Goal: Information Seeking & Learning: Learn about a topic

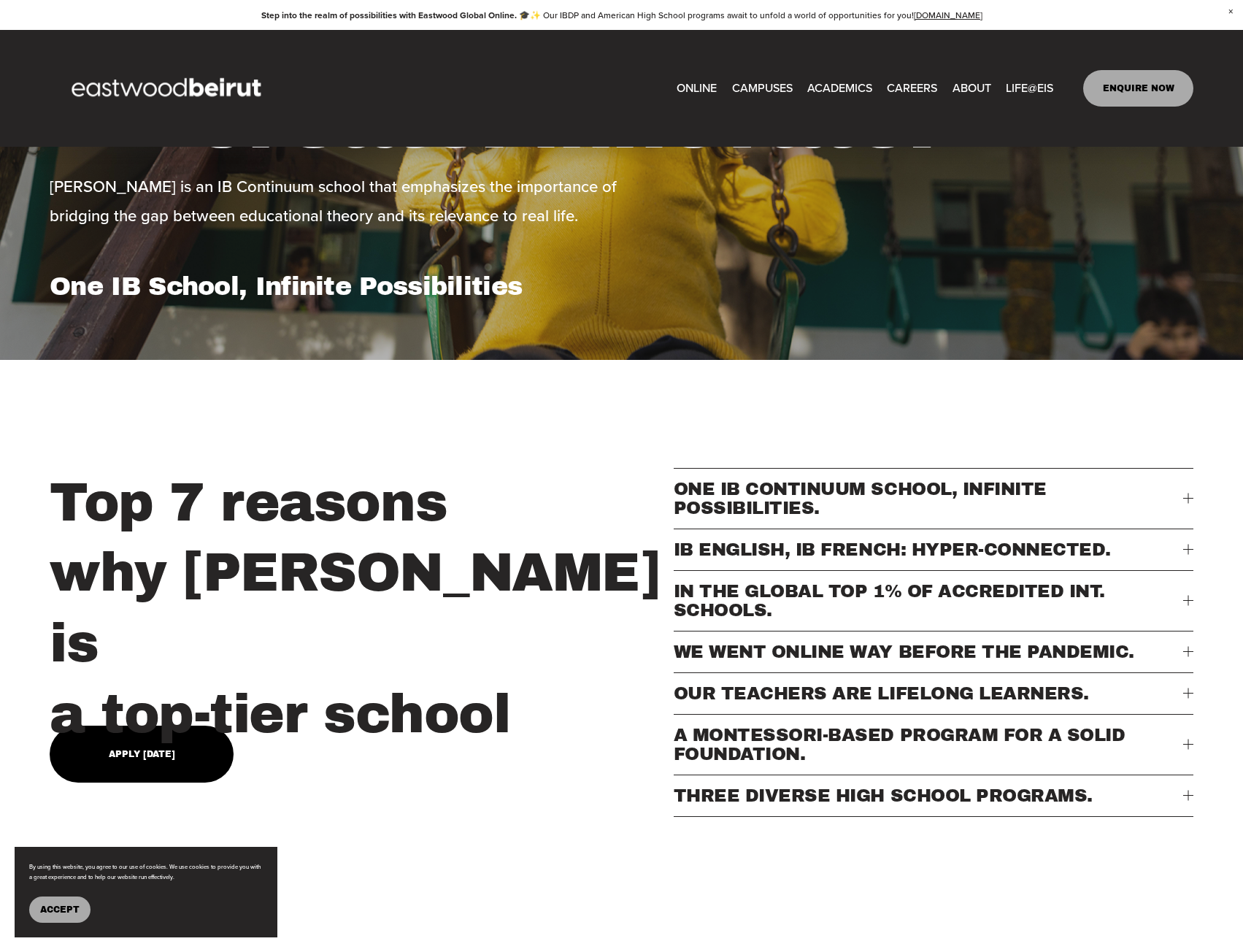
scroll to position [6425, 0]
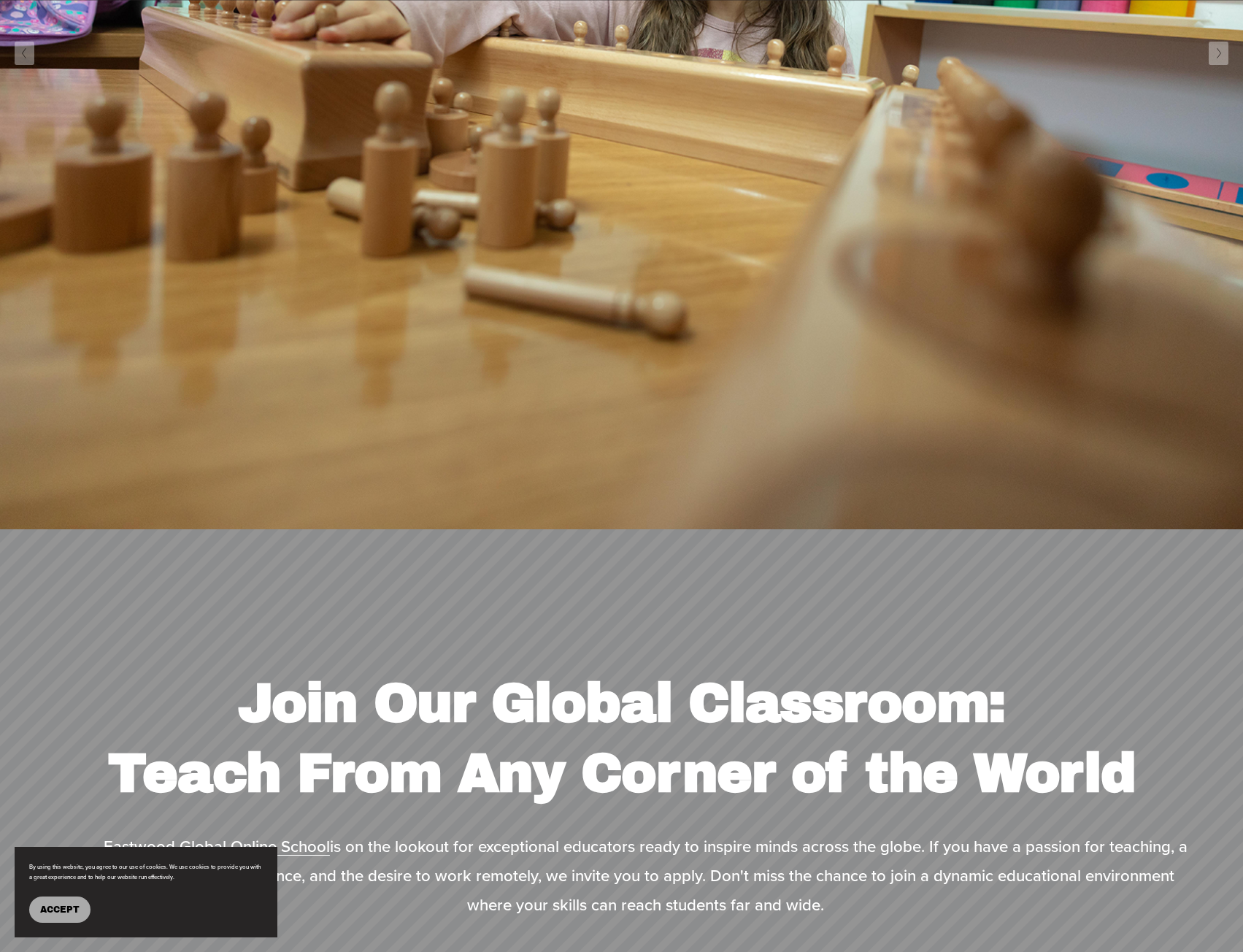
click at [1219, 47] on icon "Next Slide" at bounding box center [1219, 53] width 7 height 11
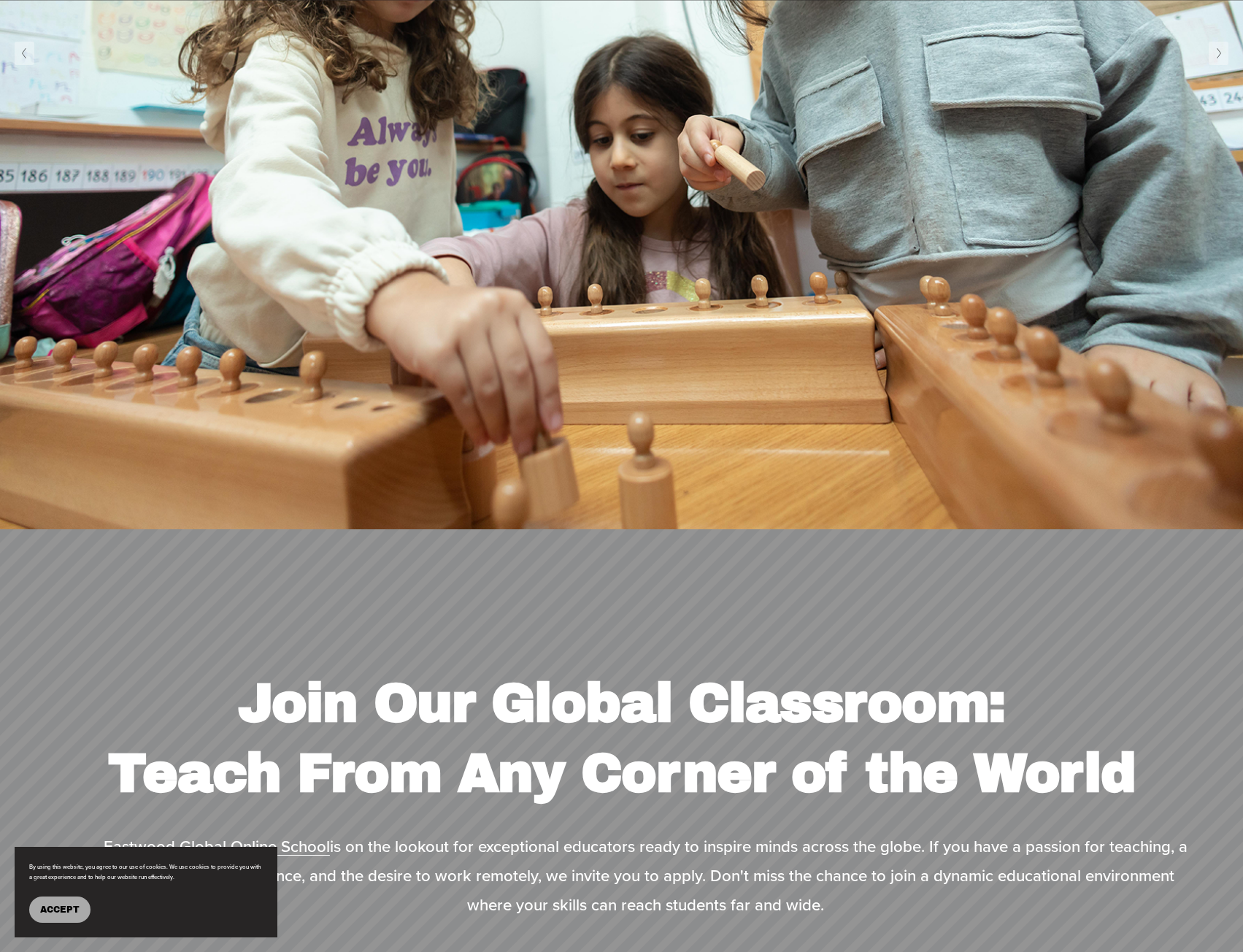
click at [1217, 47] on icon "Next Slide" at bounding box center [1219, 53] width 7 height 11
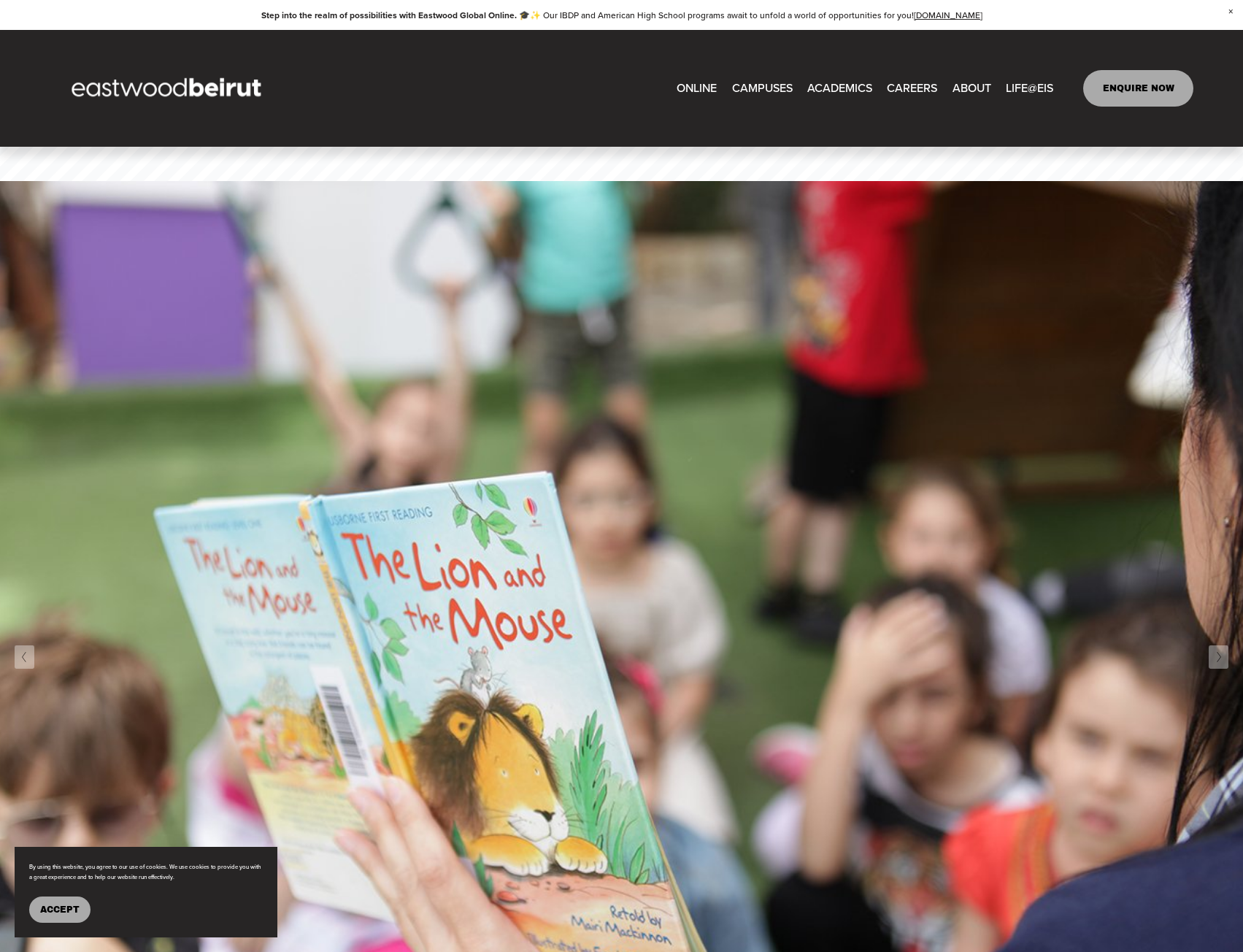
scroll to position [5695, 0]
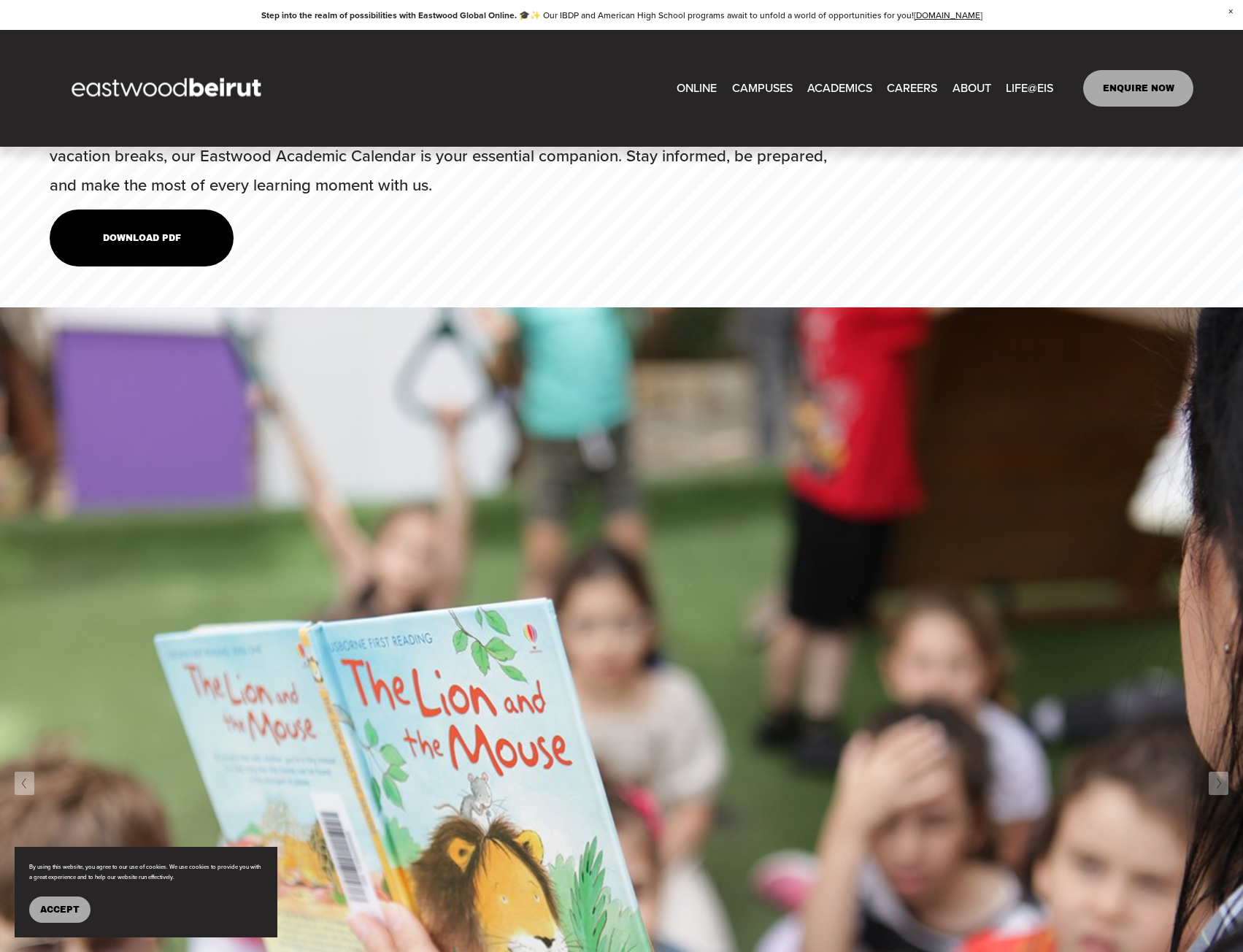
click at [1230, 13] on span "Close Announcement" at bounding box center [1231, 11] width 25 height 24
click at [1230, 11] on span "Close Announcement" at bounding box center [1231, 11] width 25 height 24
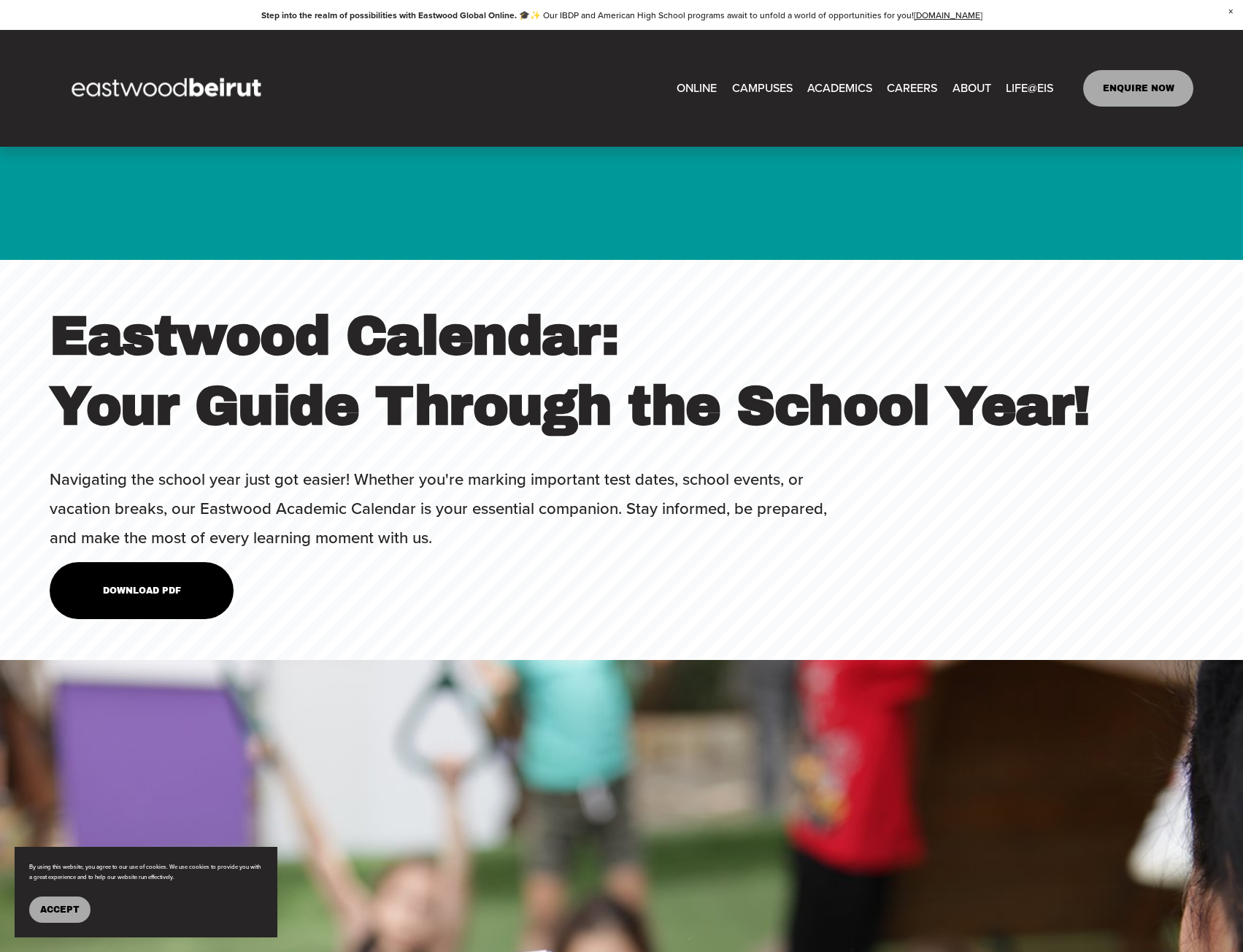
scroll to position [5330, 0]
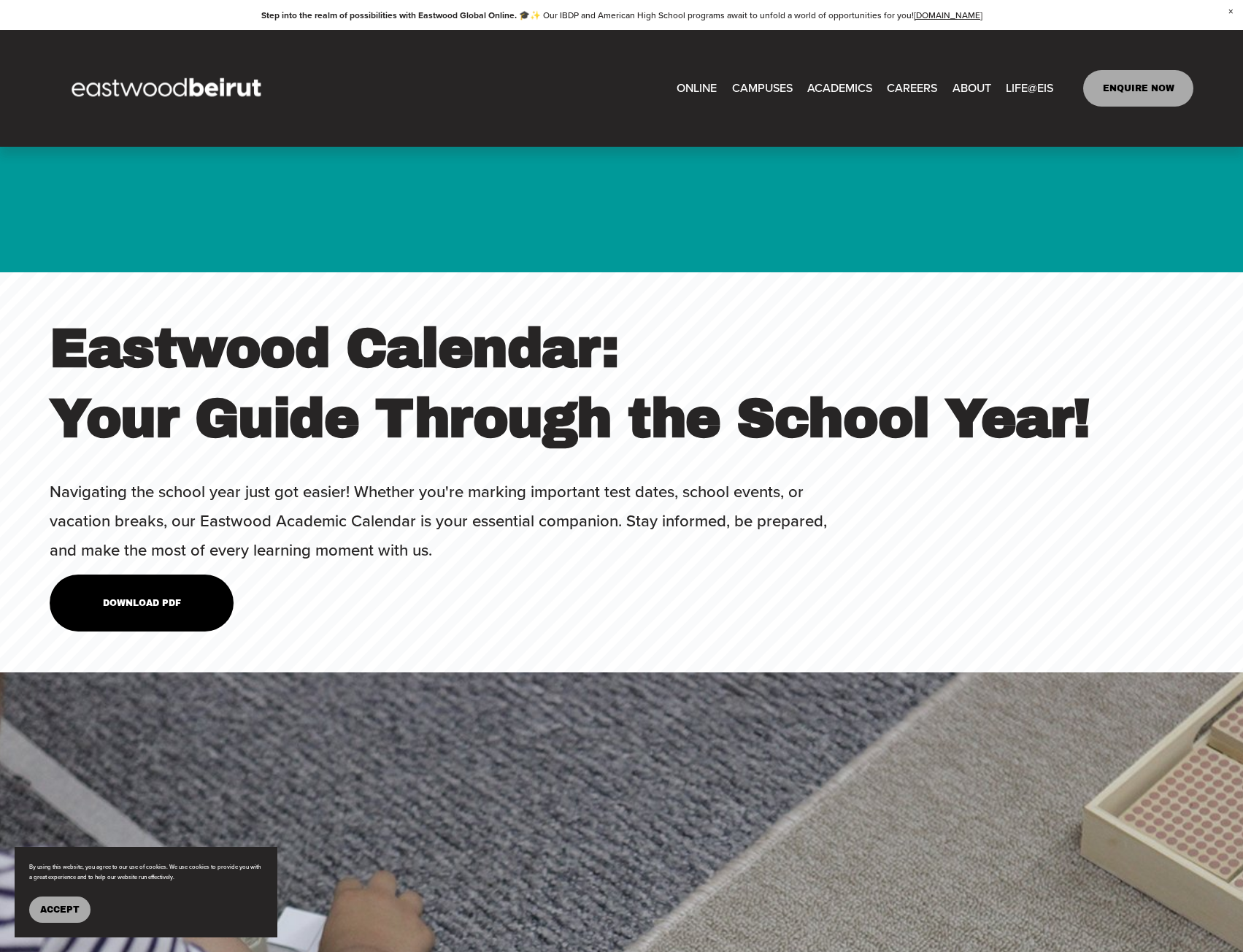
type input "****"
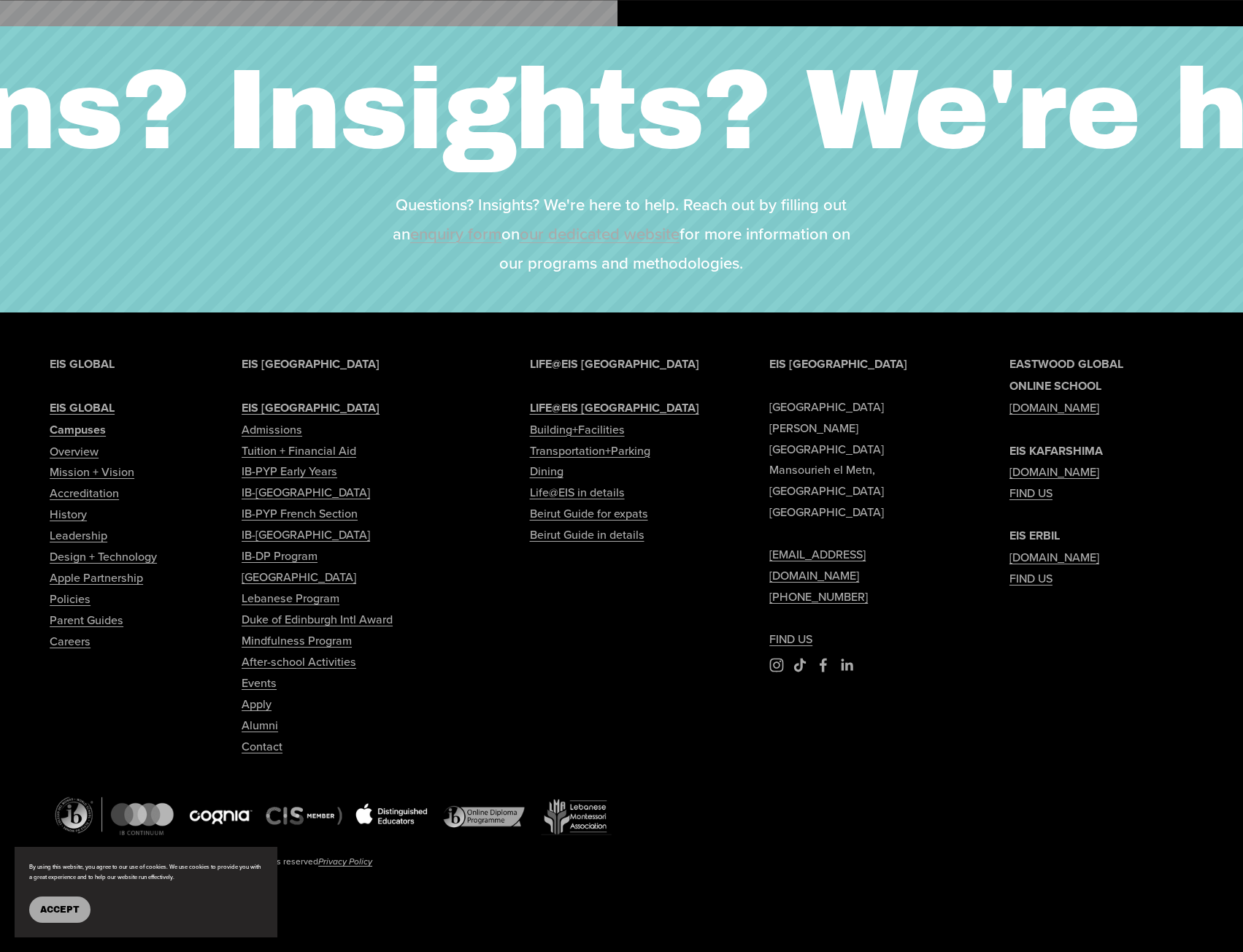
scroll to position [3394, 0]
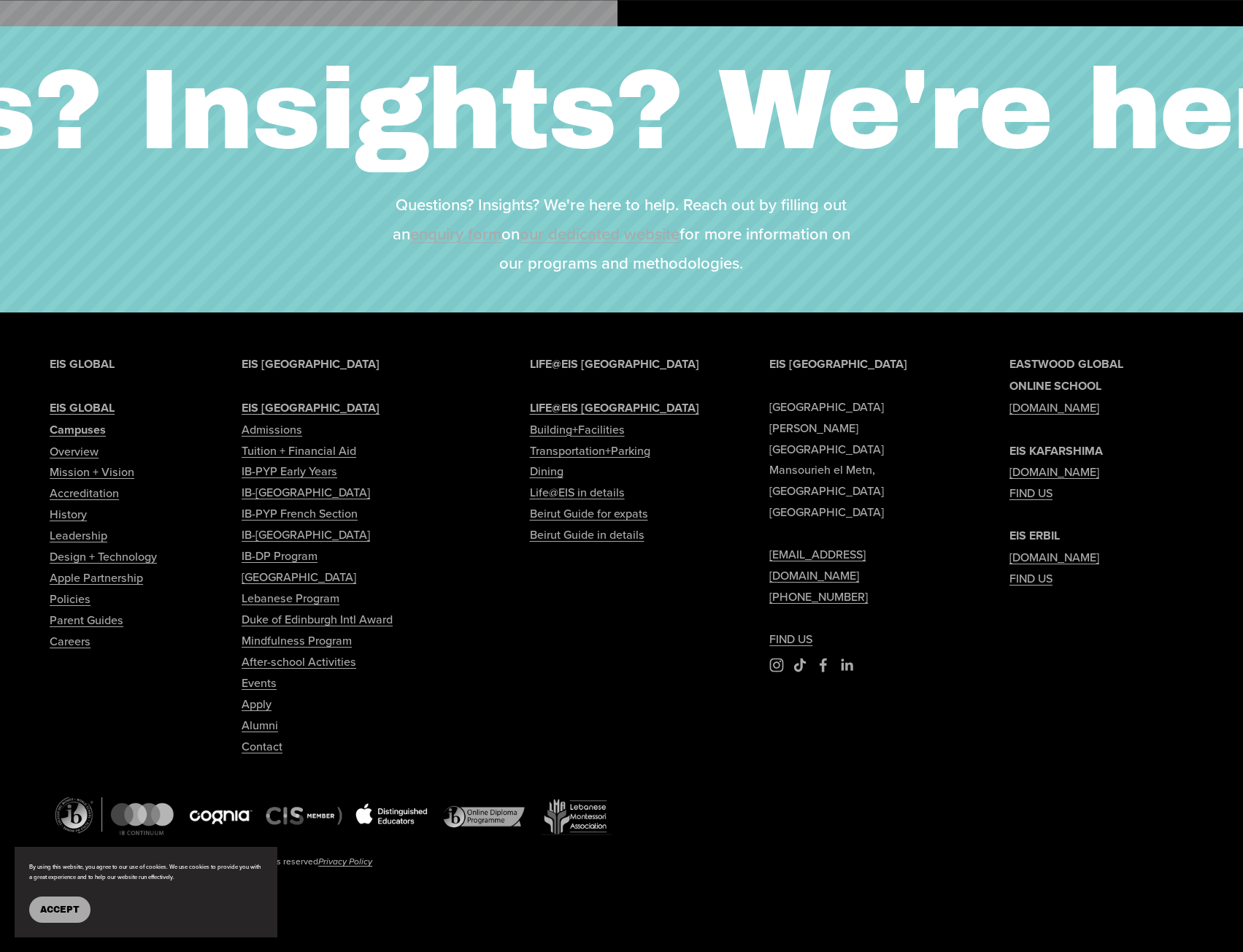
click at [59, 908] on span "Accept" at bounding box center [60, 909] width 40 height 10
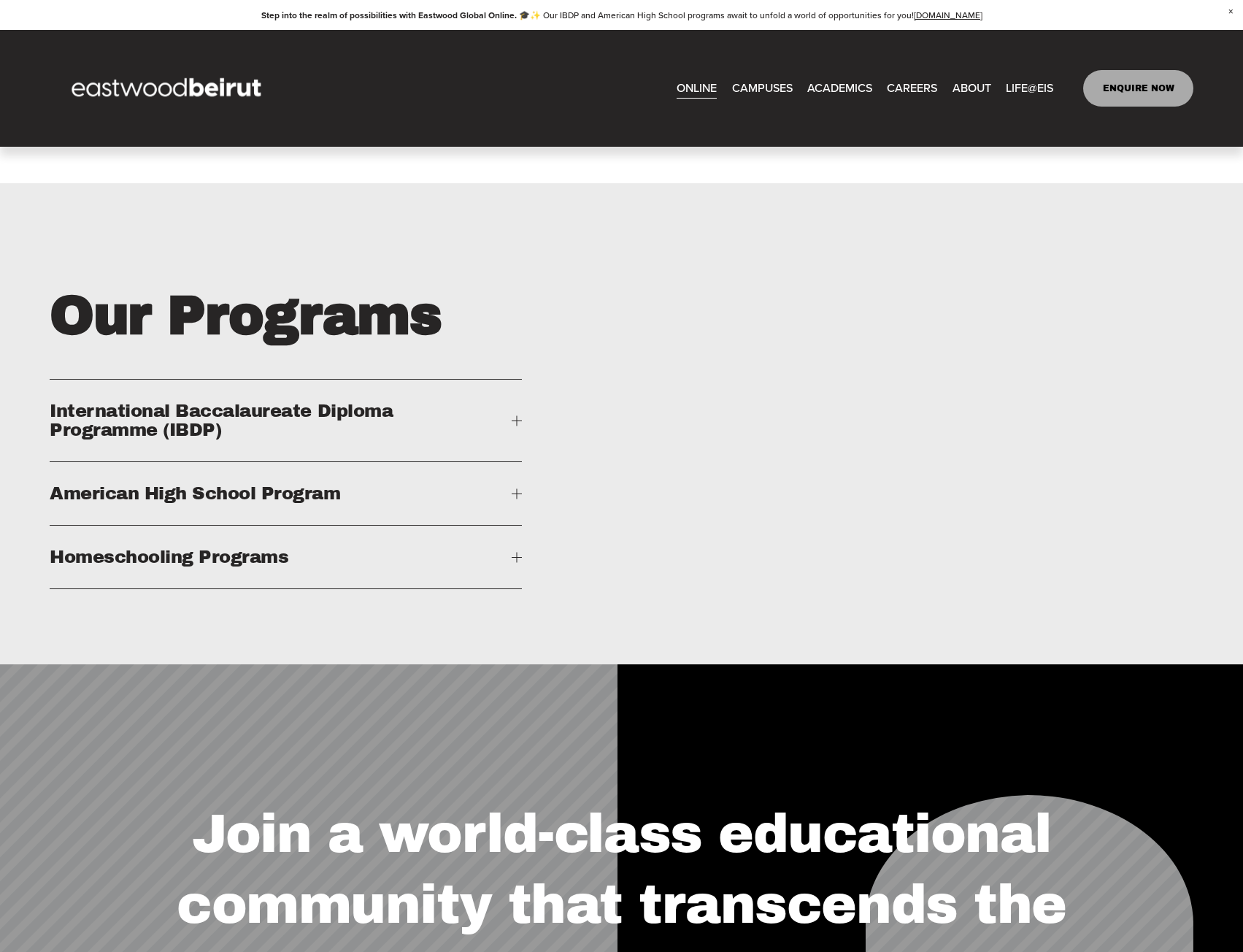
scroll to position [2152, 0]
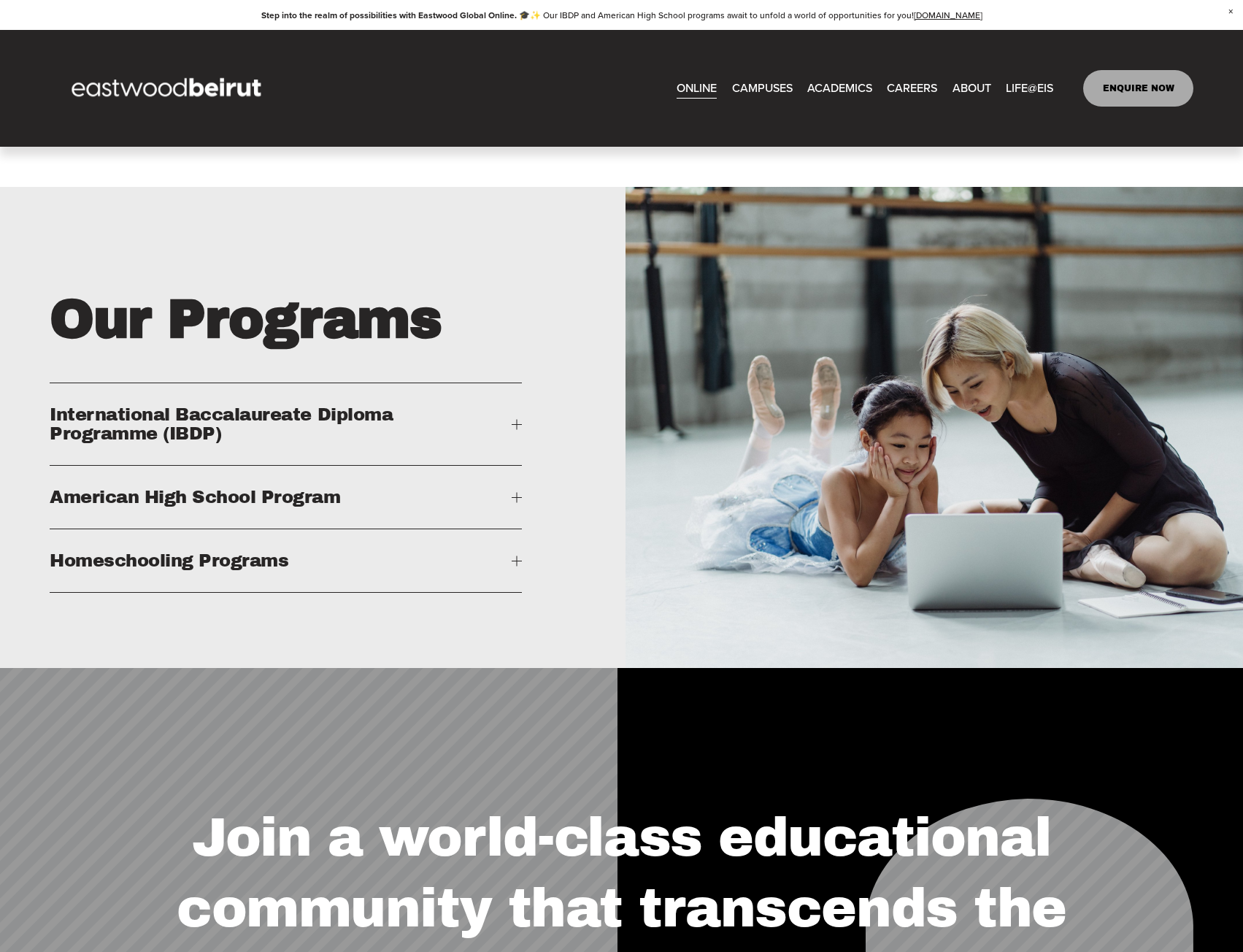
click at [1234, 11] on span "Close Announcement" at bounding box center [1231, 11] width 25 height 24
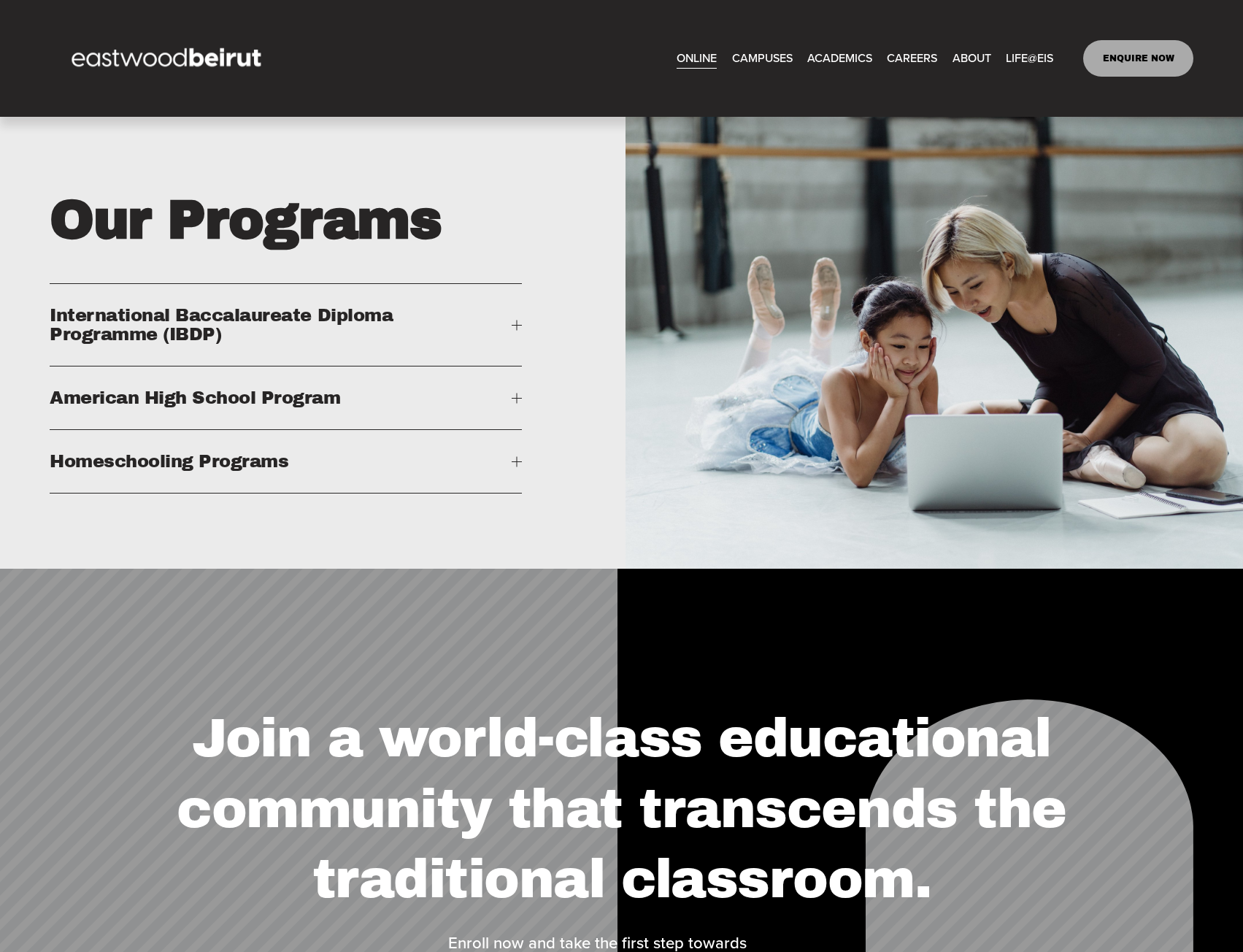
scroll to position [2225, 0]
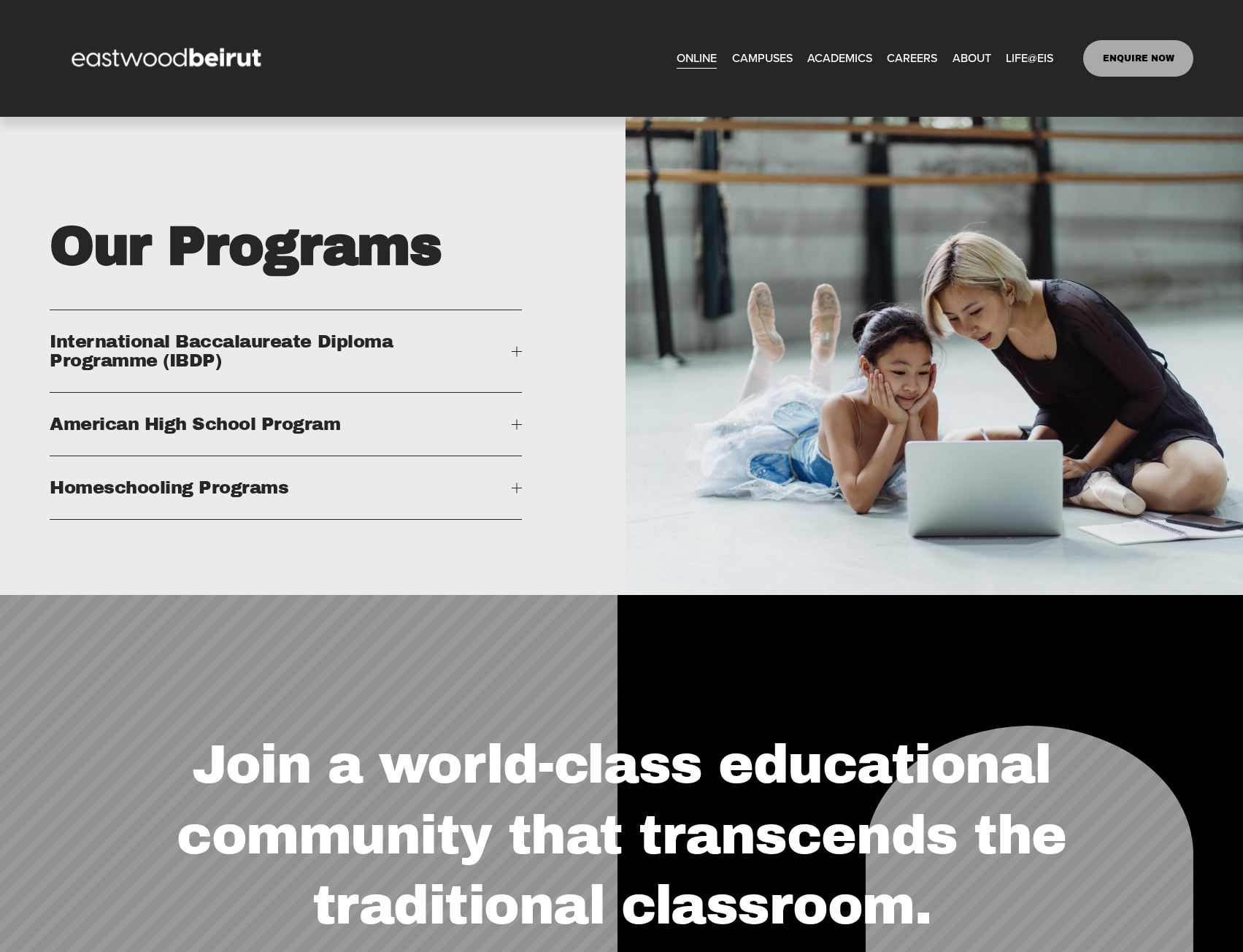
click at [519, 357] on div at bounding box center [517, 351] width 10 height 10
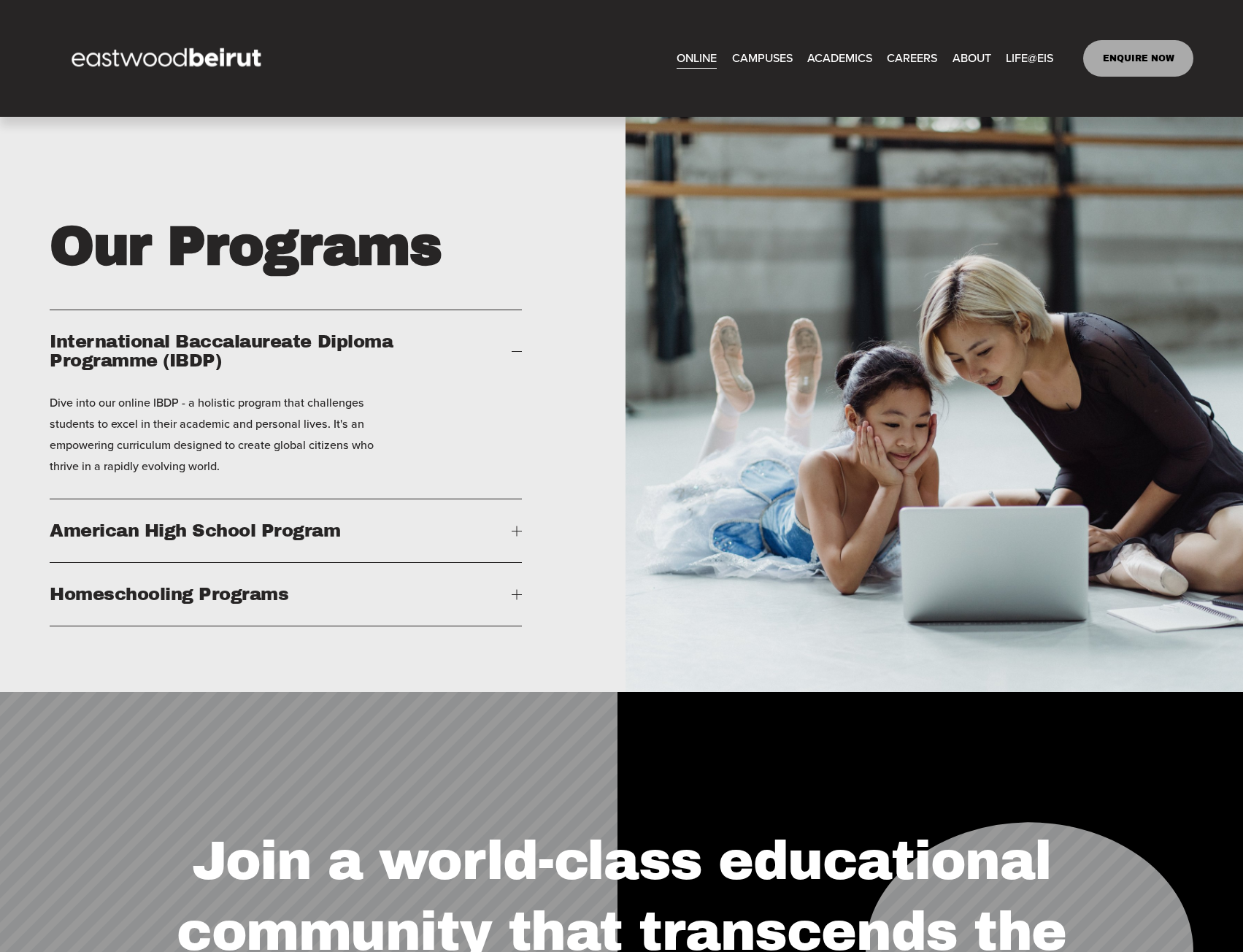
click at [522, 557] on div "Our Programs International Baccalaureate Diploma Programme (IBDP) American High…" at bounding box center [621, 402] width 1243 height 577
click at [521, 536] on div at bounding box center [517, 530] width 10 height 10
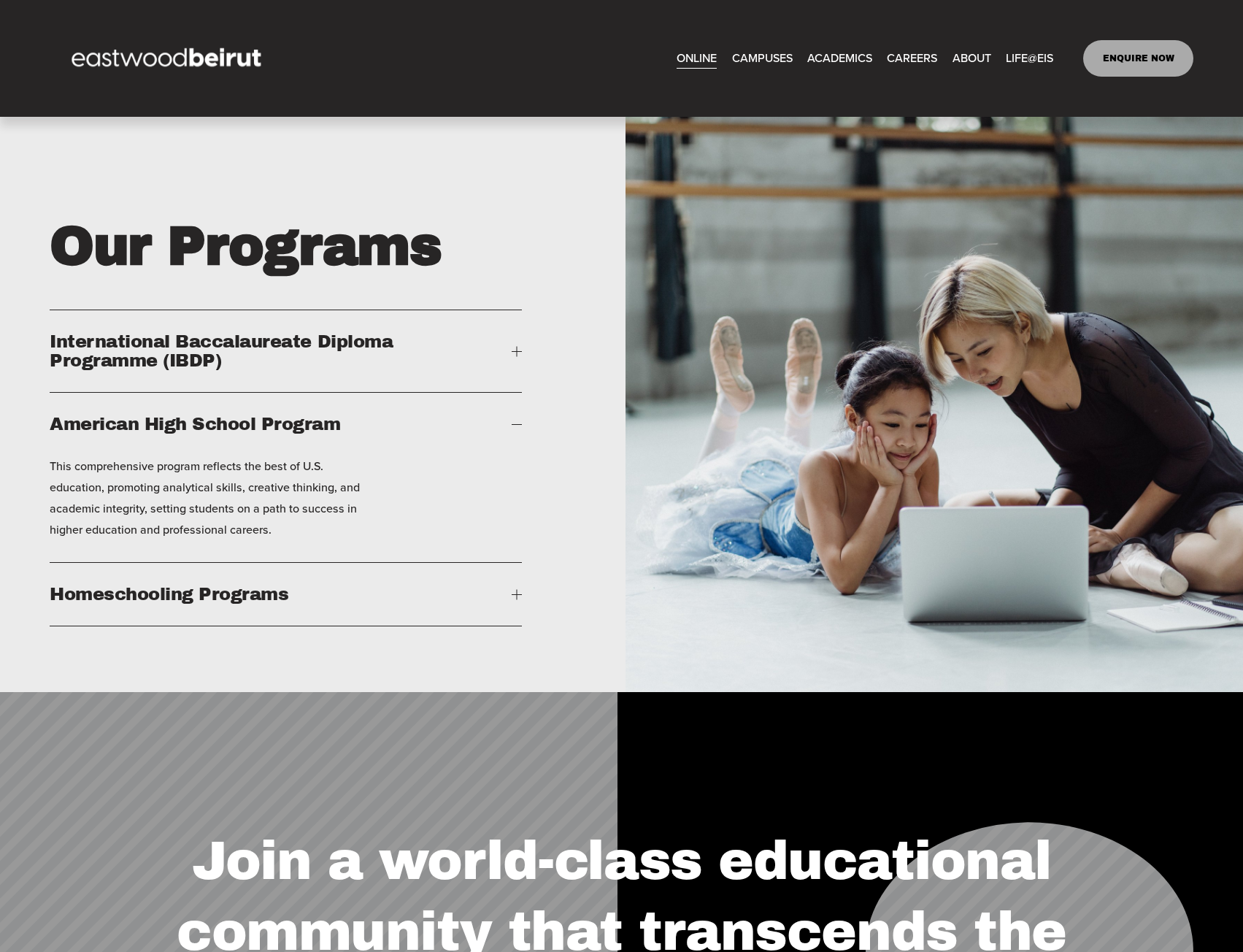
click at [513, 599] on div at bounding box center [517, 594] width 10 height 10
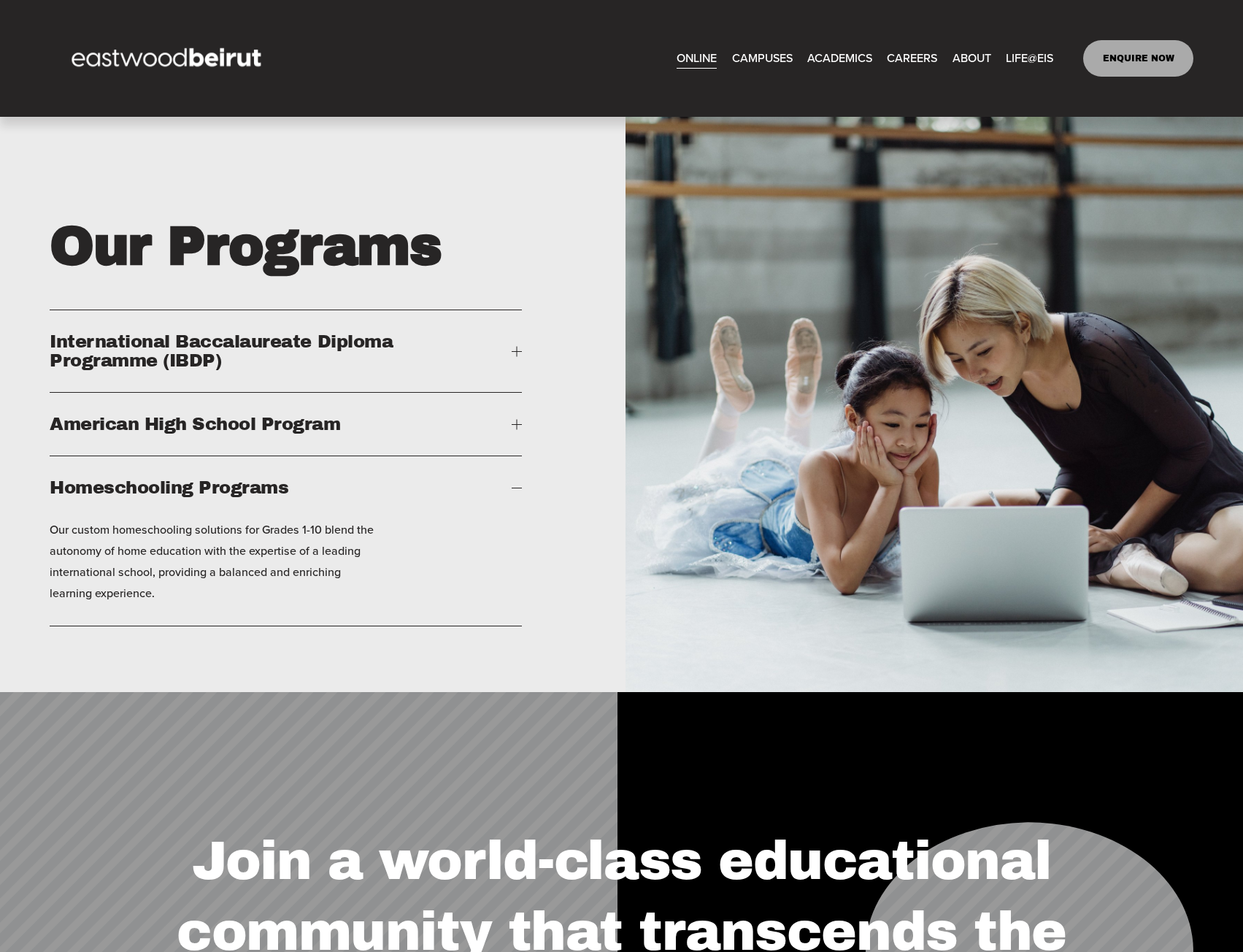
drag, startPoint x: 524, startPoint y: 447, endPoint x: 515, endPoint y: 445, distance: 9.2
click at [520, 446] on div "Our Programs International Baccalaureate Diploma Programme (IBDP) American High…" at bounding box center [621, 402] width 1243 height 577
click at [519, 430] on div at bounding box center [517, 424] width 10 height 10
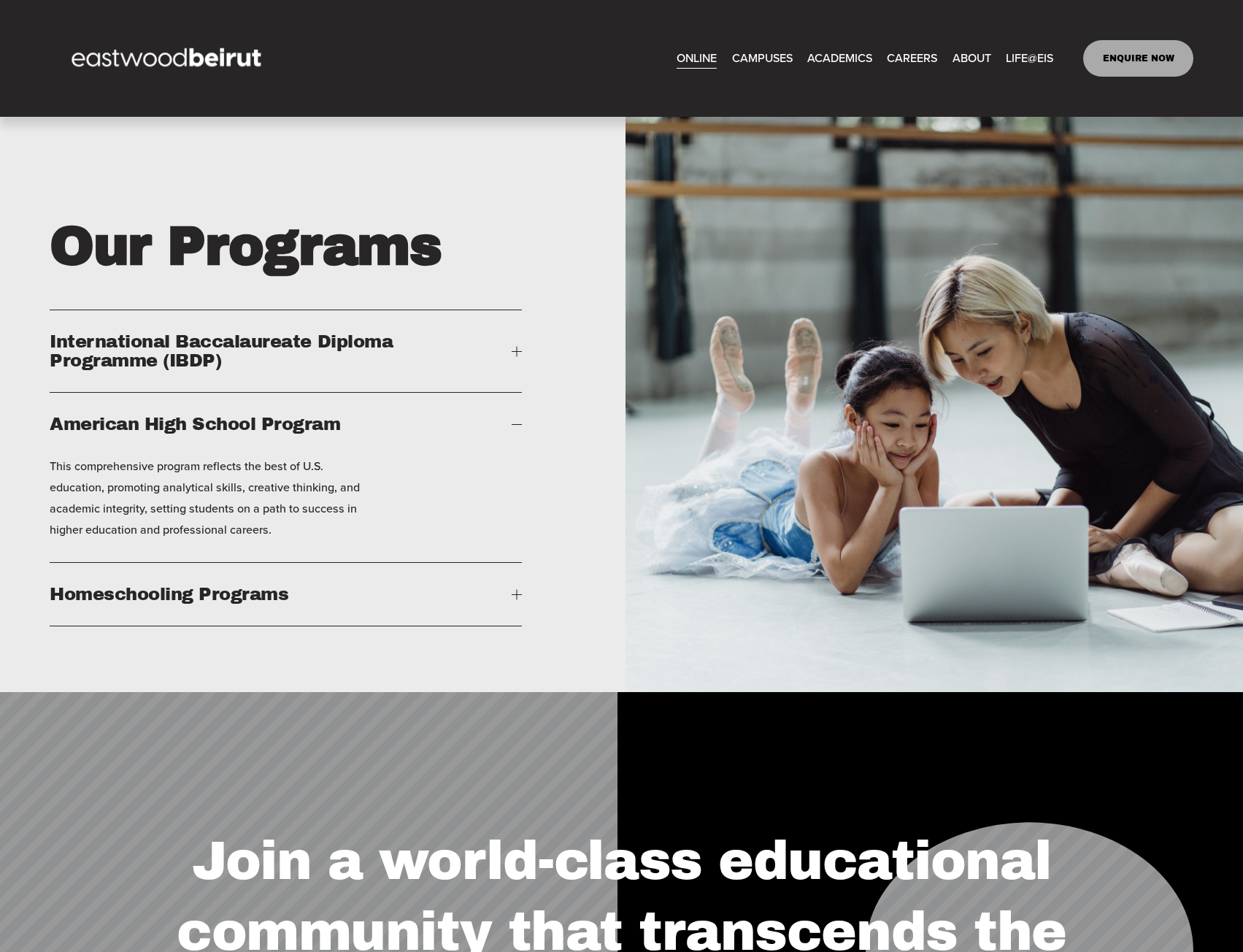
click at [513, 357] on div at bounding box center [517, 351] width 10 height 10
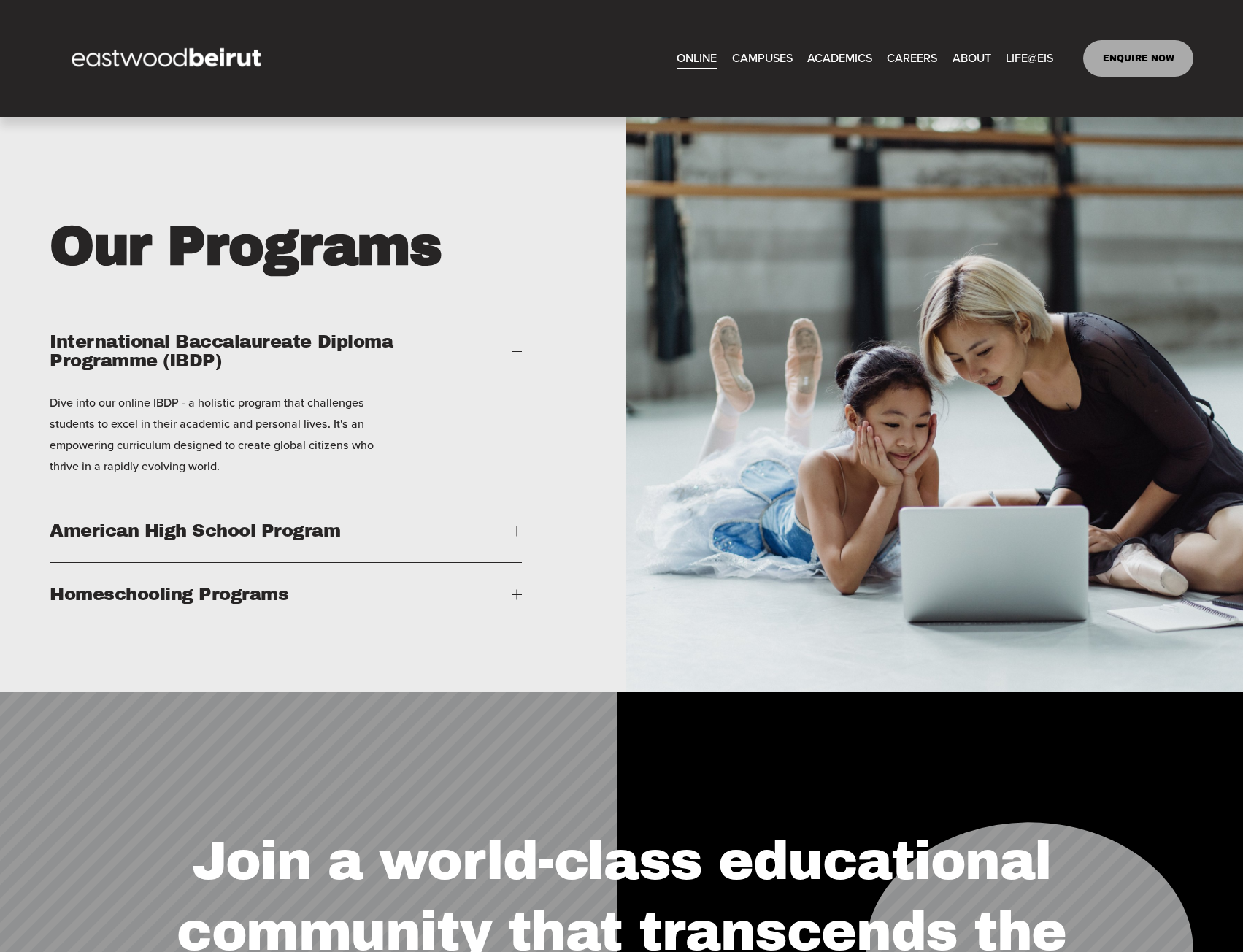
click at [515, 536] on div at bounding box center [517, 530] width 10 height 10
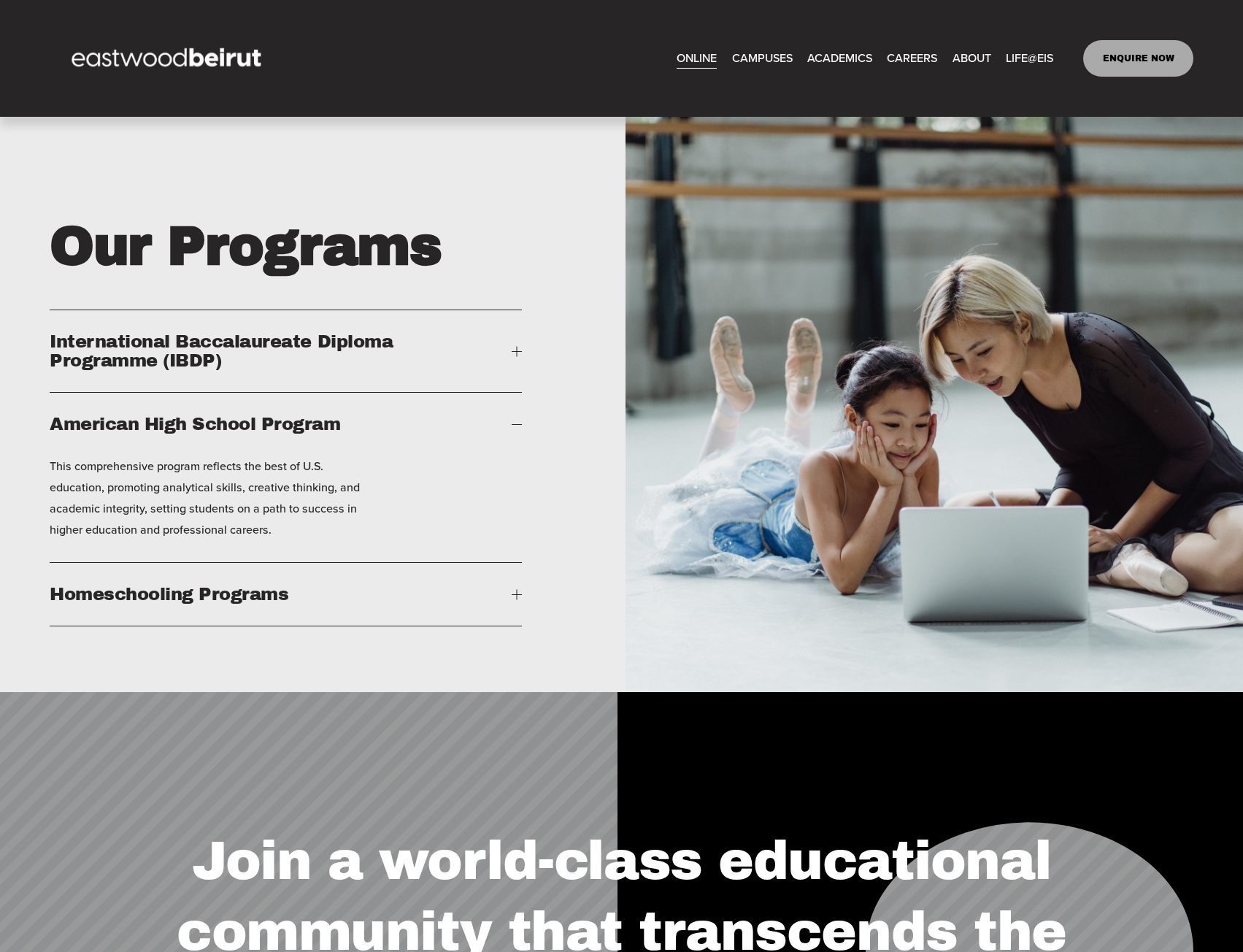
click at [509, 604] on span "Homeschooling Programs" at bounding box center [280, 595] width 462 height 19
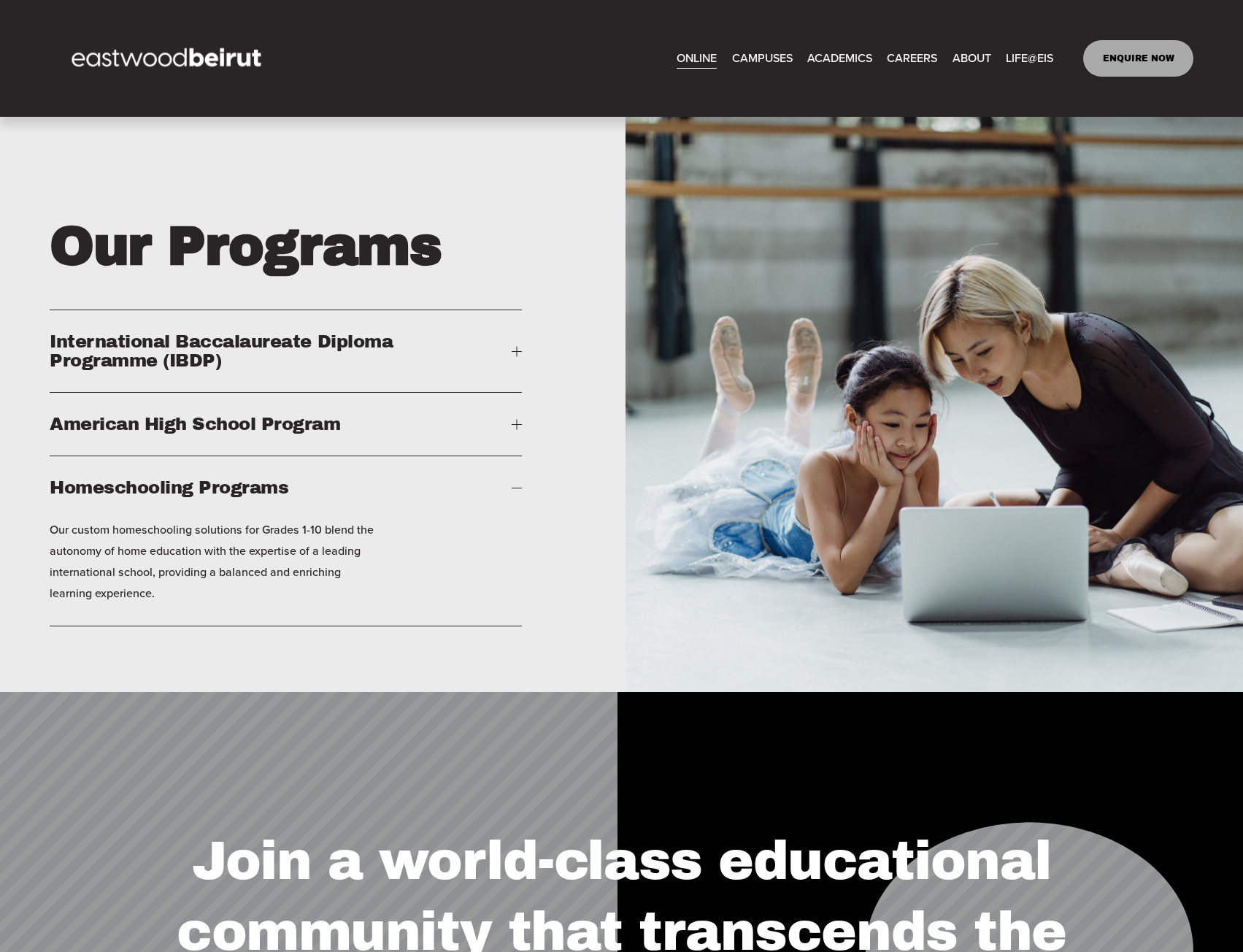
click at [519, 488] on div at bounding box center [517, 487] width 10 height 1
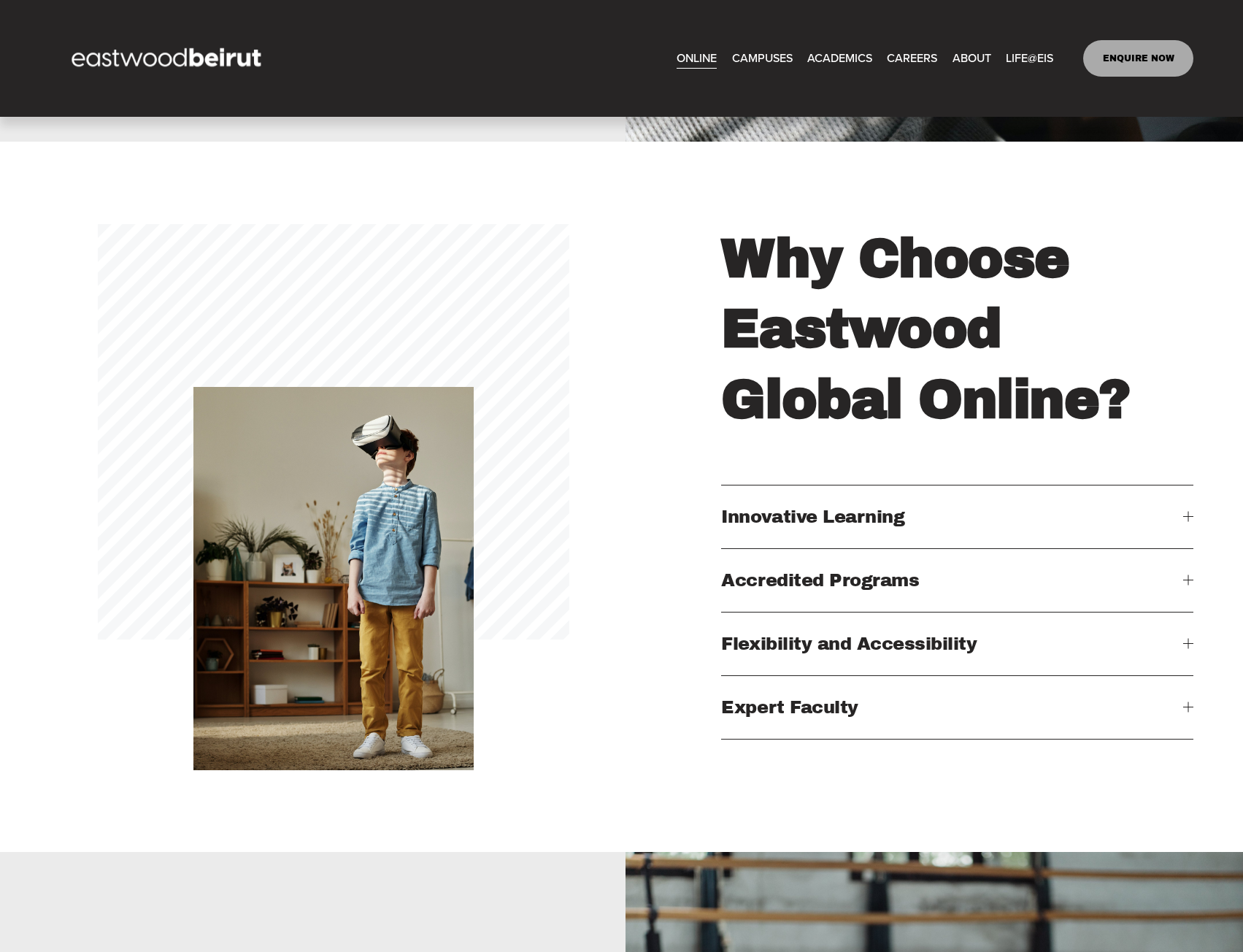
scroll to position [1422, 0]
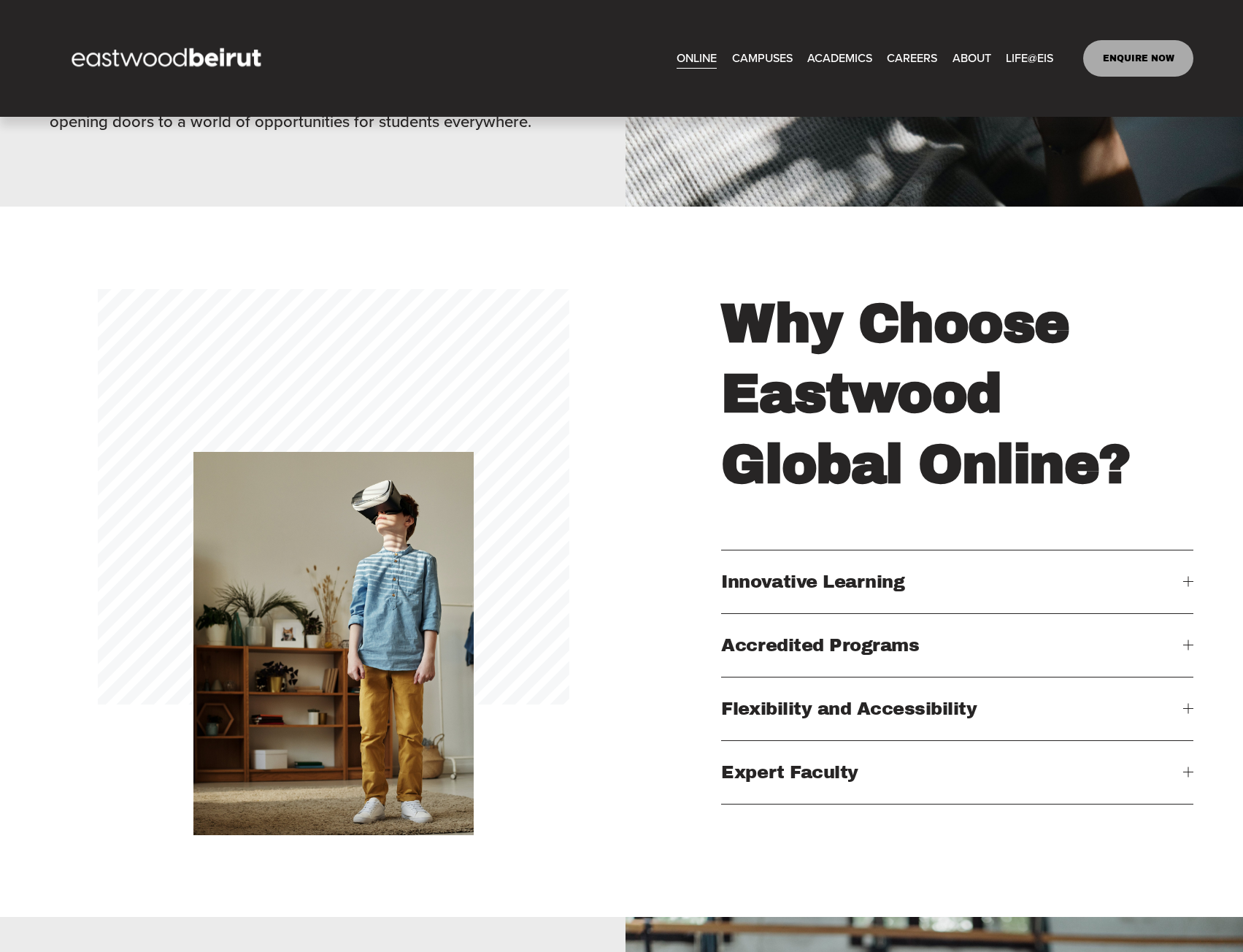
click at [1192, 587] on div at bounding box center [1188, 581] width 10 height 10
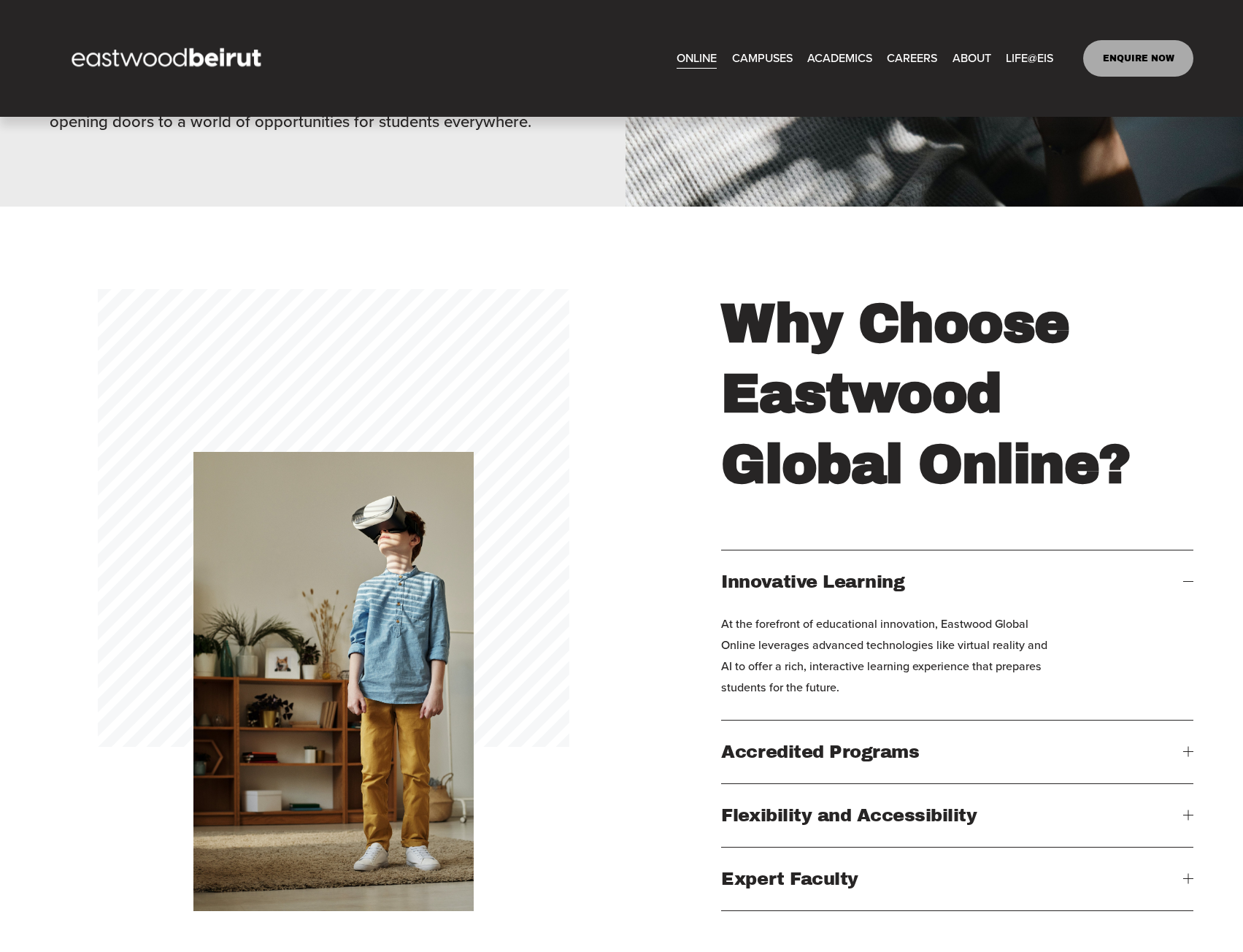
click at [1192, 773] on button "Accredited Programs" at bounding box center [957, 752] width 471 height 63
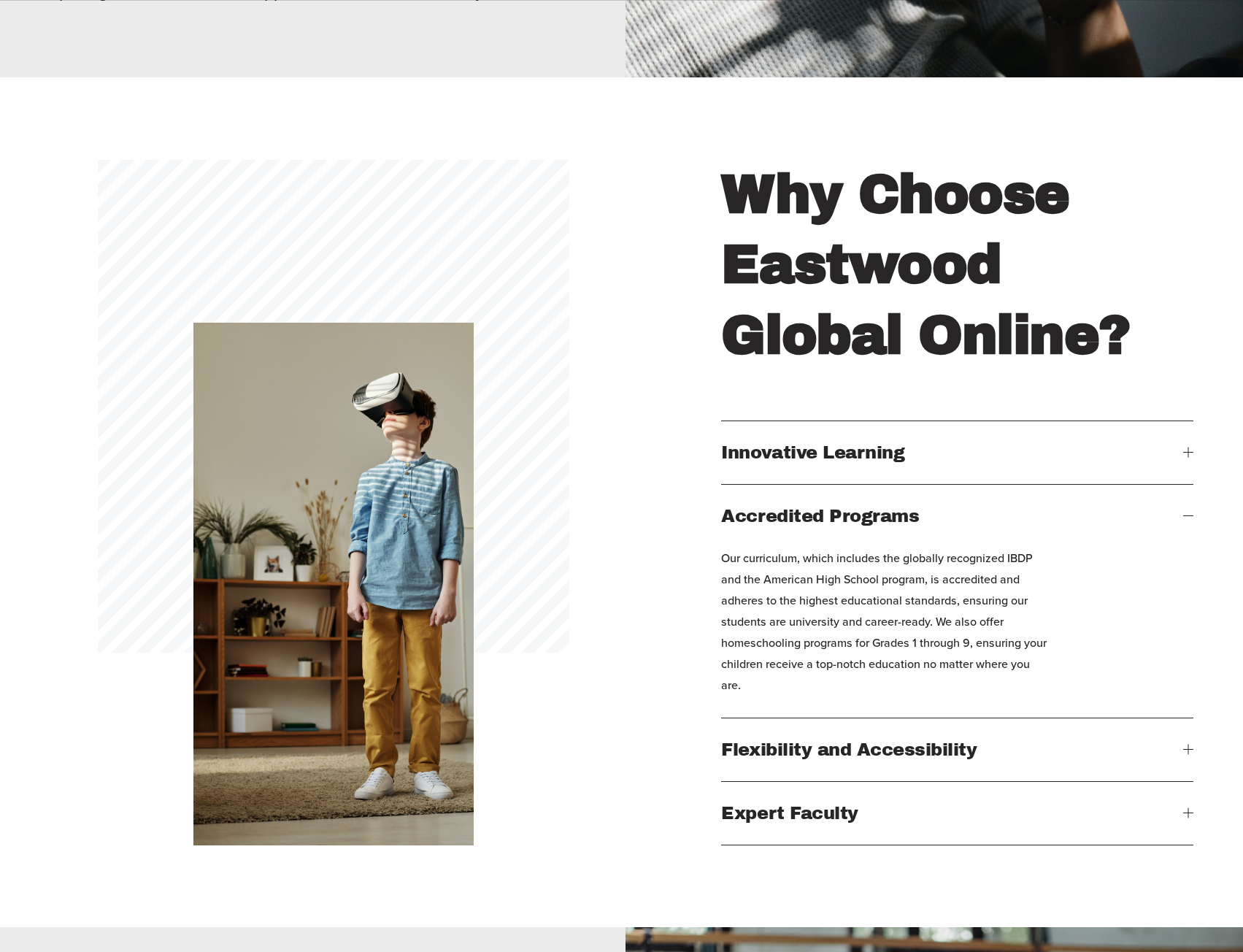
scroll to position [1679, 0]
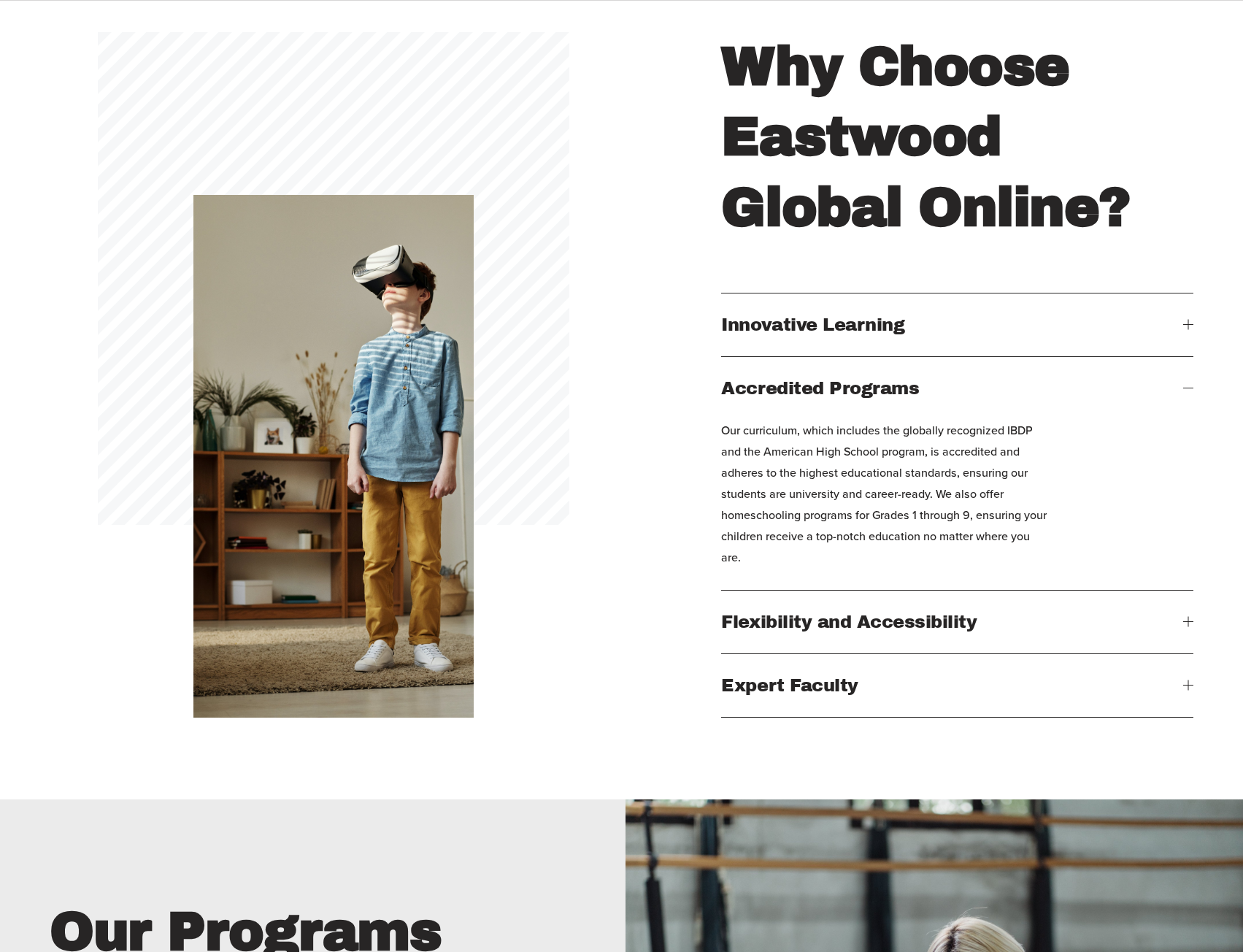
click at [1181, 398] on span "Accredited Programs" at bounding box center [952, 389] width 462 height 19
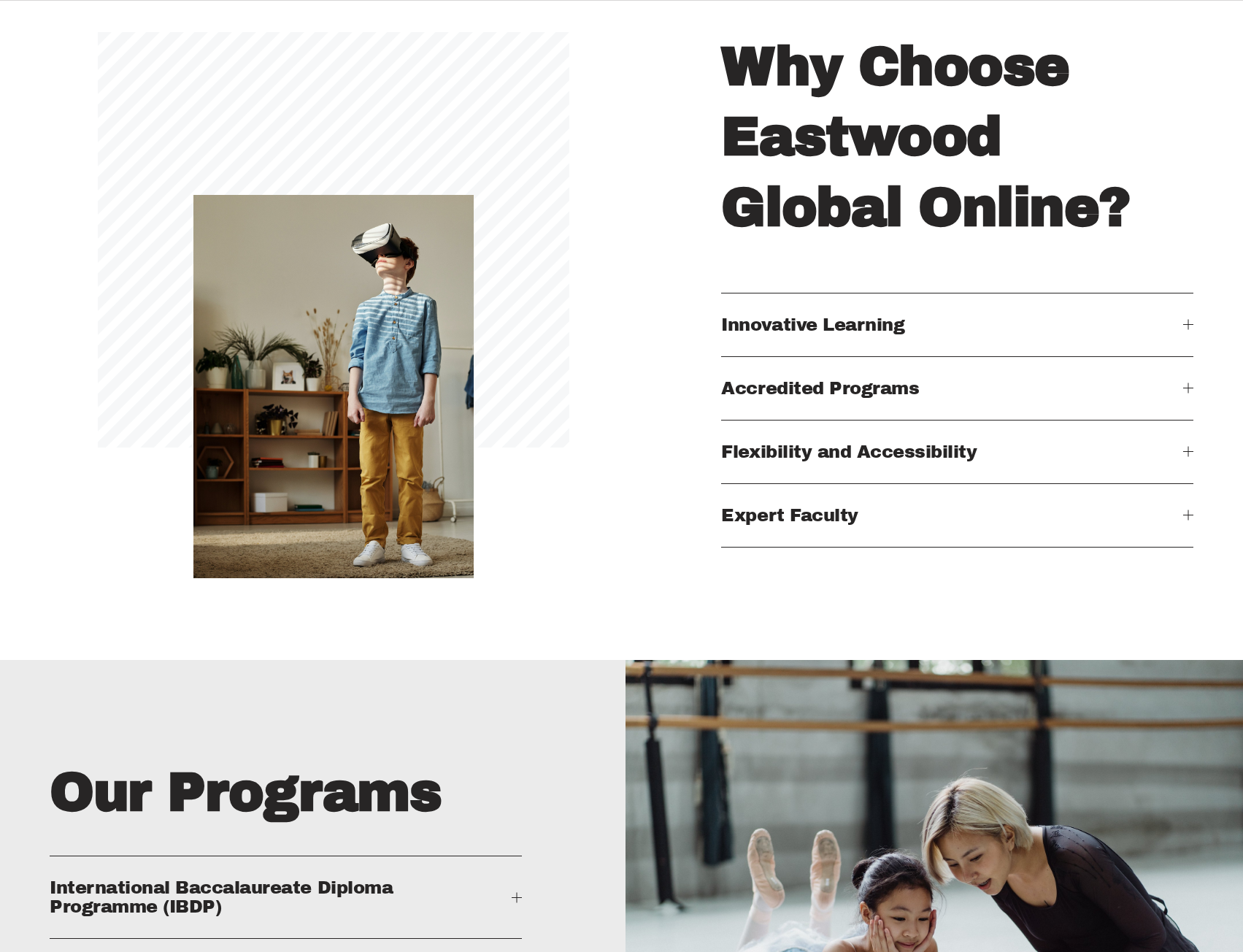
click at [1189, 457] on div at bounding box center [1188, 451] width 10 height 10
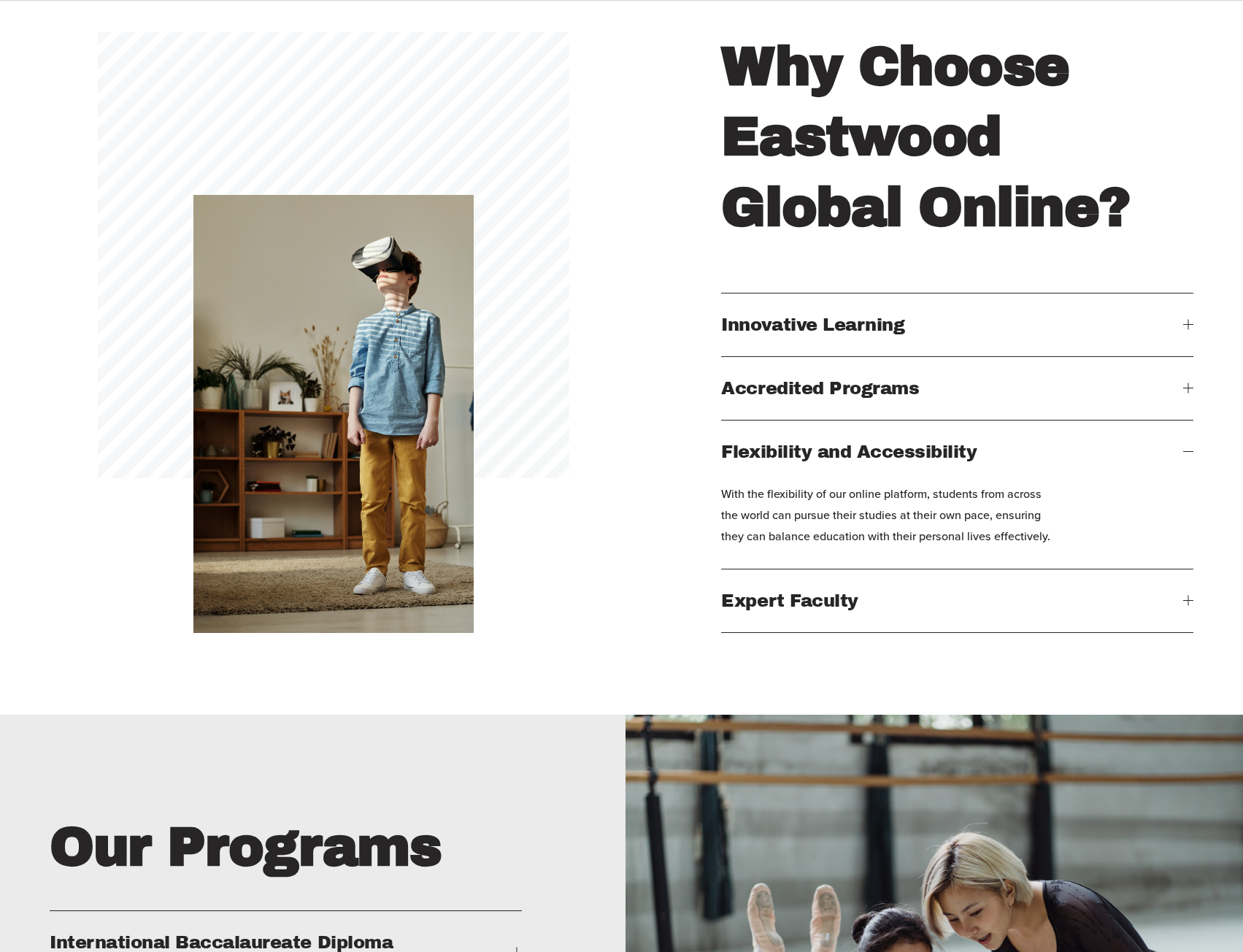
drag, startPoint x: 1187, startPoint y: 468, endPoint x: 1163, endPoint y: 513, distance: 51.0
click at [1188, 457] on div at bounding box center [1188, 451] width 10 height 10
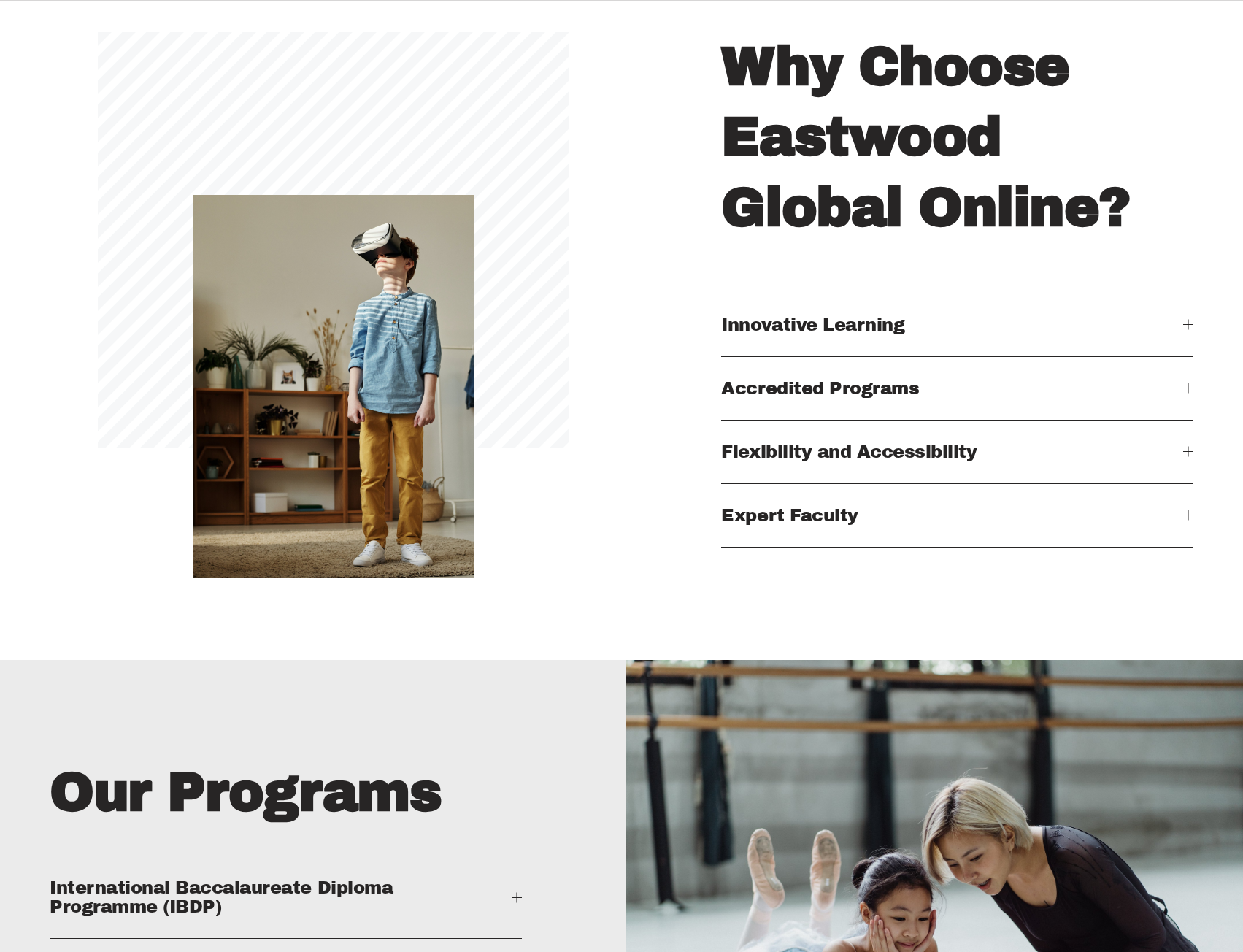
click at [1189, 521] on div at bounding box center [1188, 515] width 10 height 10
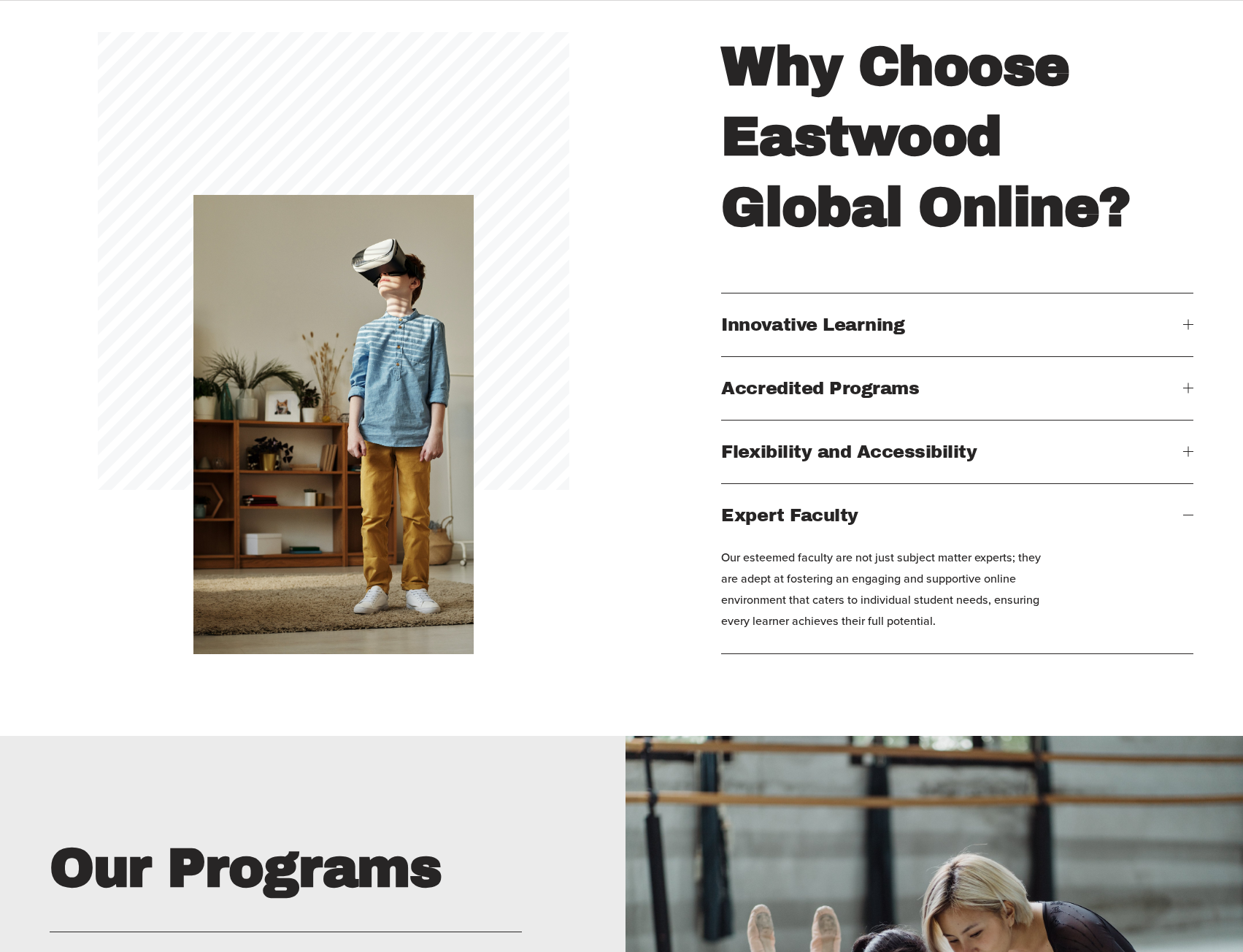
click at [1189, 547] on button "Expert Faculty" at bounding box center [957, 516] width 471 height 63
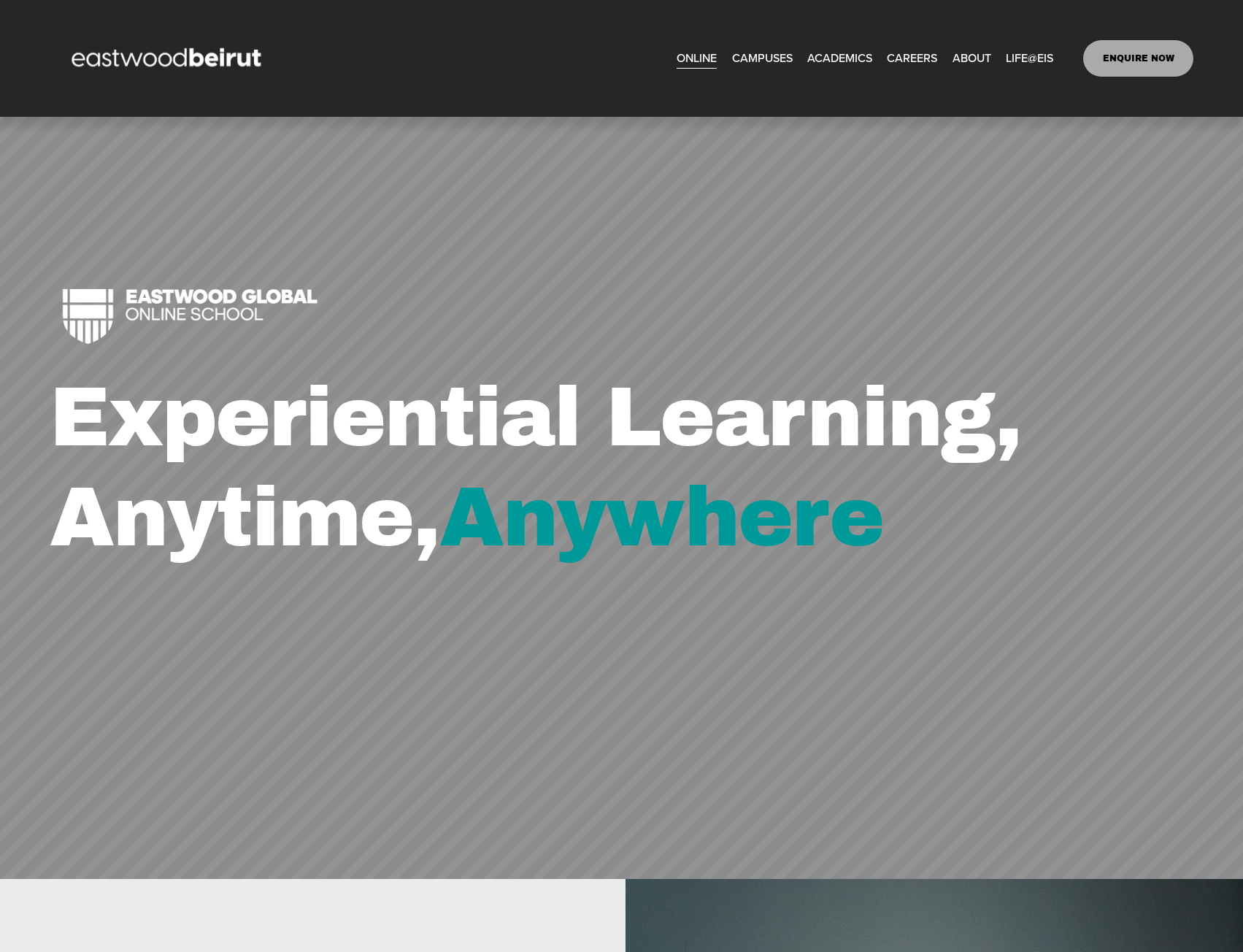
scroll to position [0, 0]
